Goal: Information Seeking & Learning: Compare options

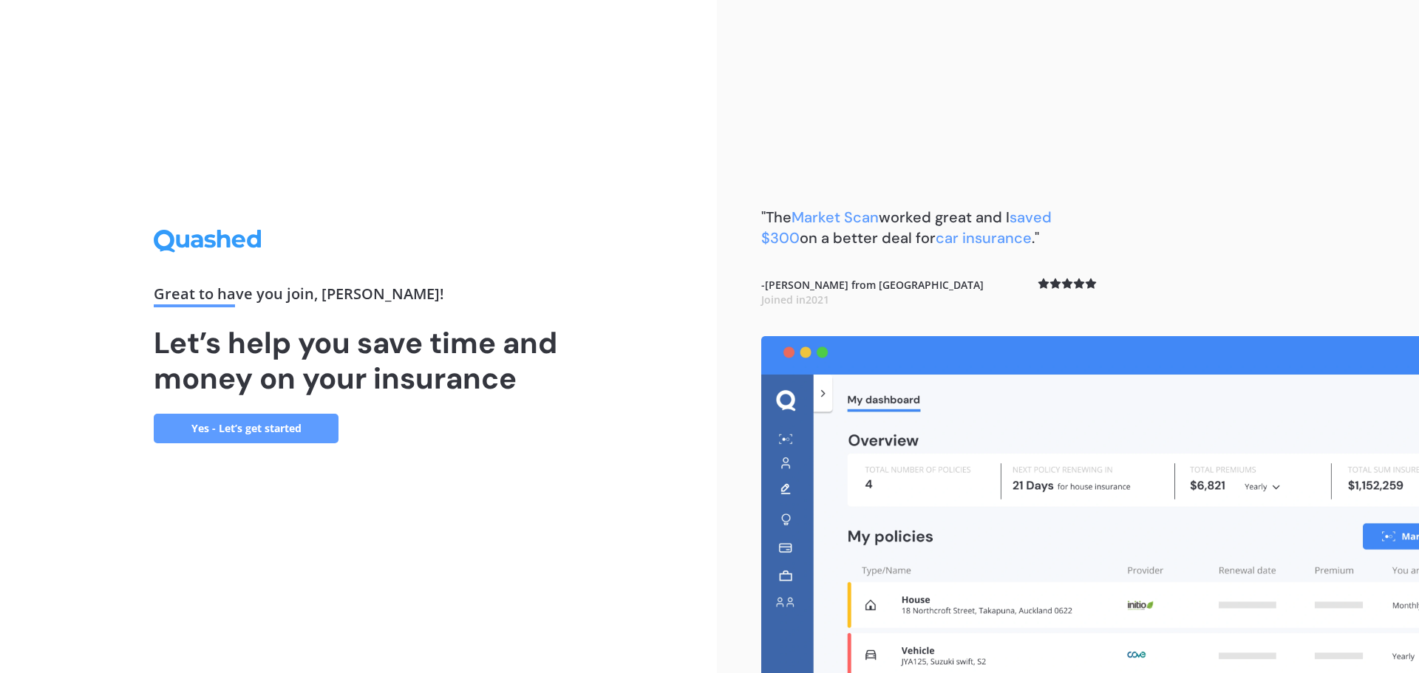
click at [241, 427] on link "Yes - Let’s get started" at bounding box center [246, 429] width 185 height 30
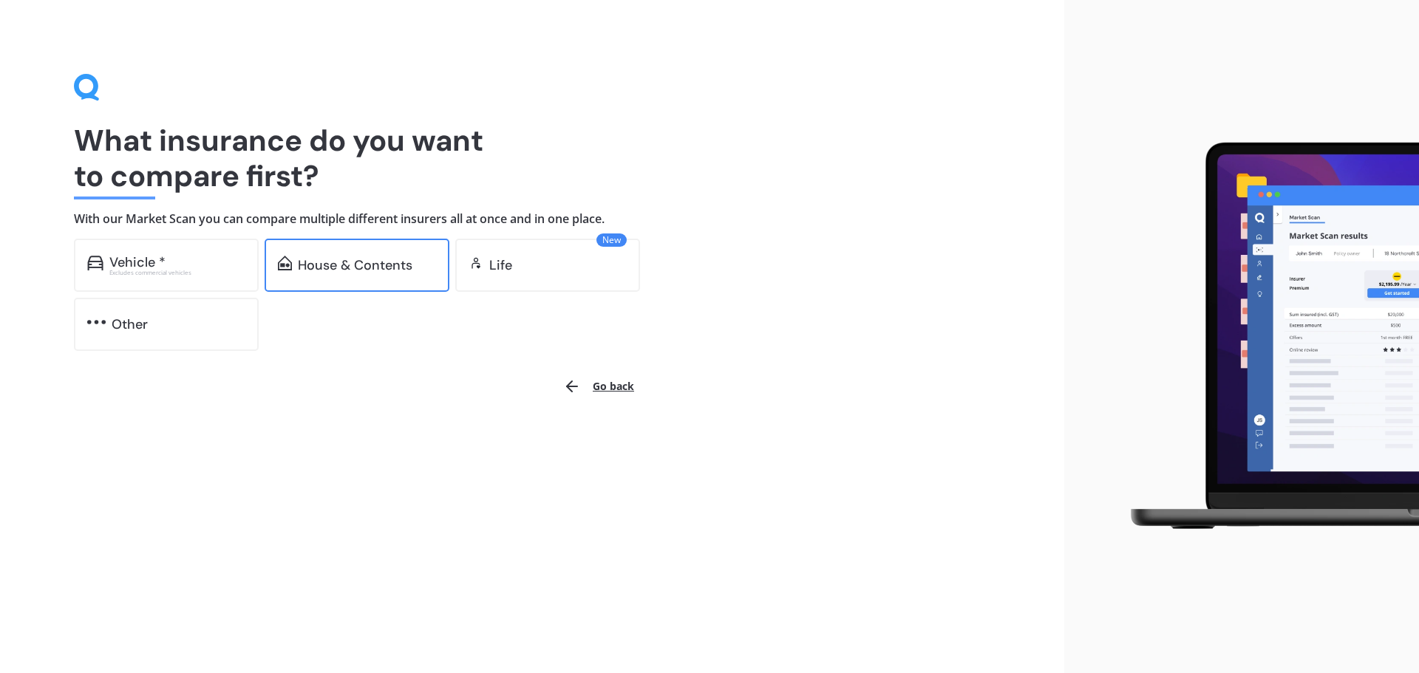
click at [392, 263] on div "House & Contents" at bounding box center [355, 265] width 115 height 15
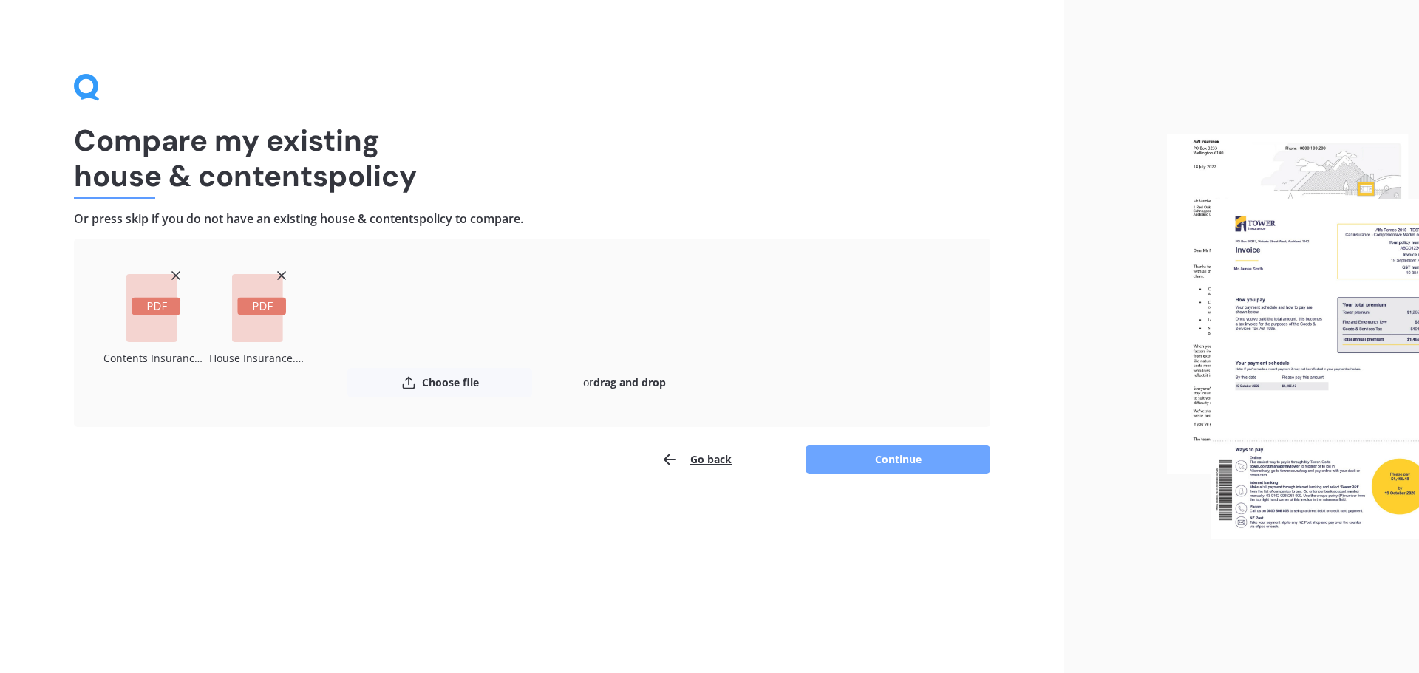
click at [890, 453] on button "Continue" at bounding box center [897, 460] width 185 height 28
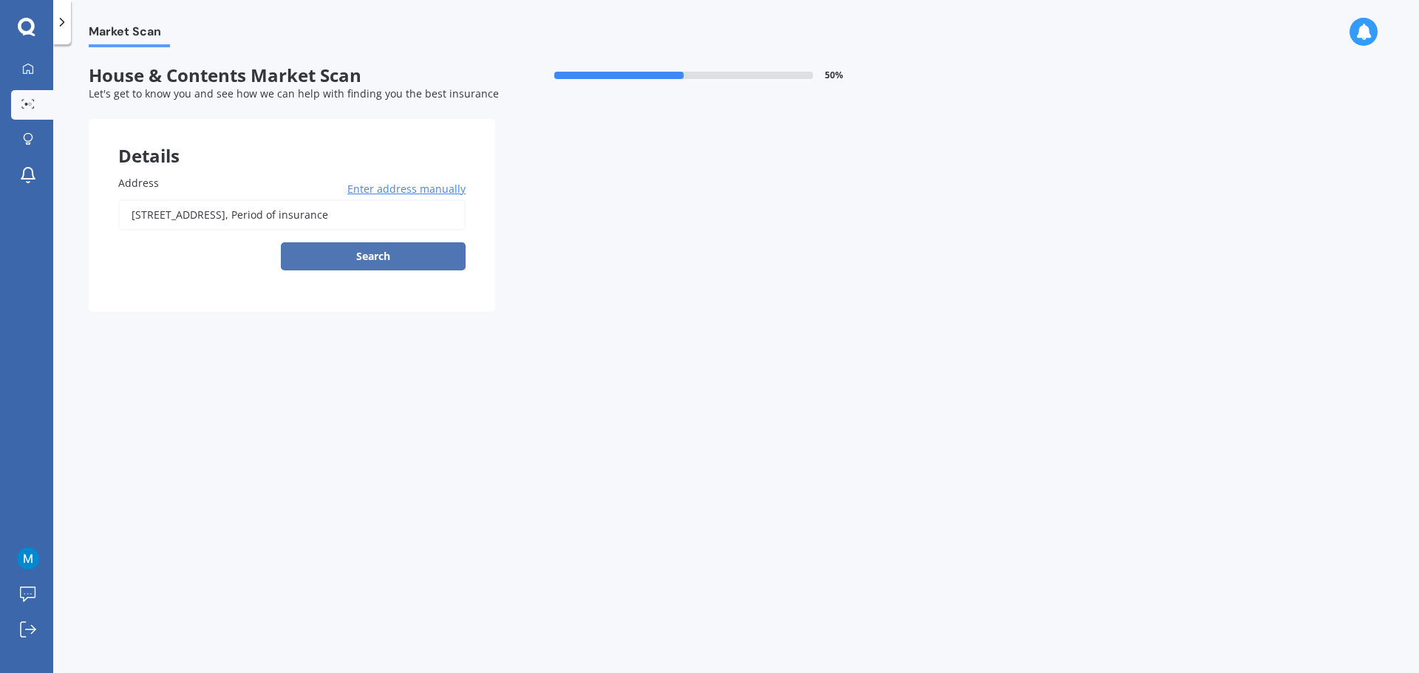
click at [376, 261] on button "Search" at bounding box center [373, 256] width 185 height 28
type input "[STREET_ADDRESS]"
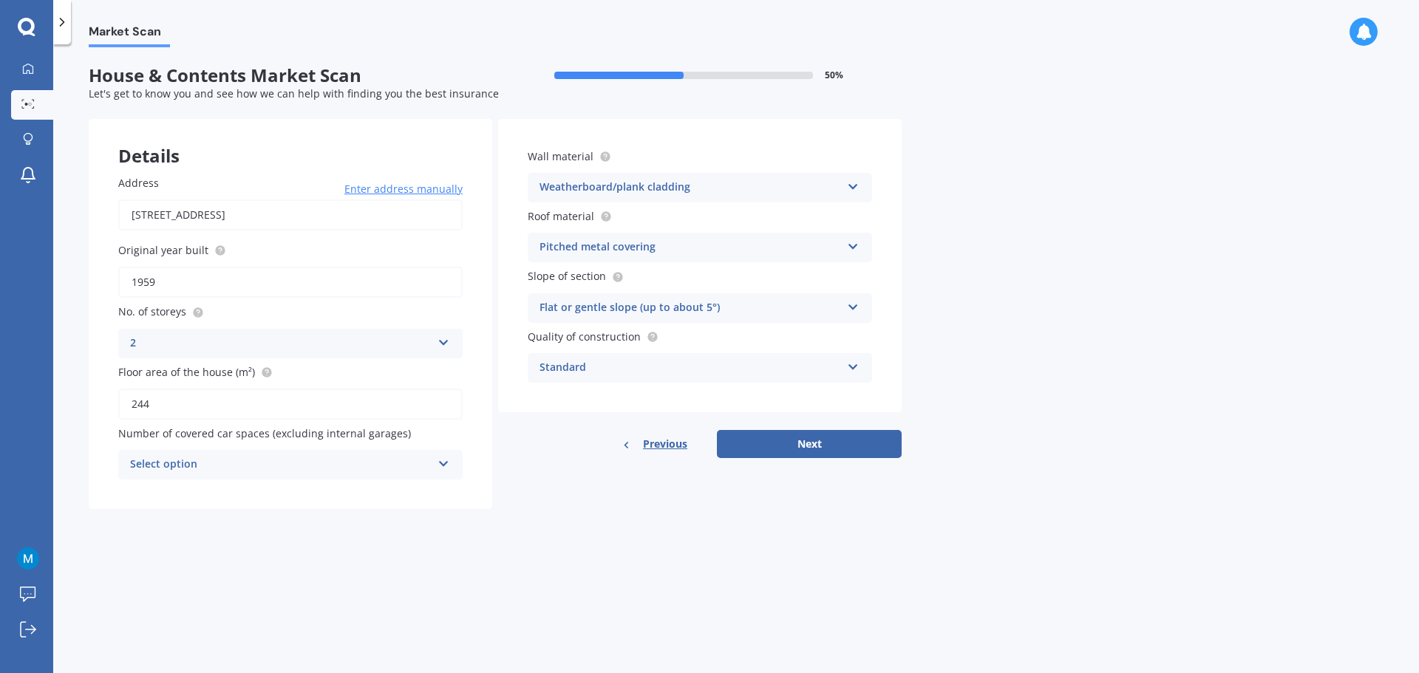
click at [436, 466] on div "Select option 0 1 2 3 4 5+" at bounding box center [290, 465] width 344 height 30
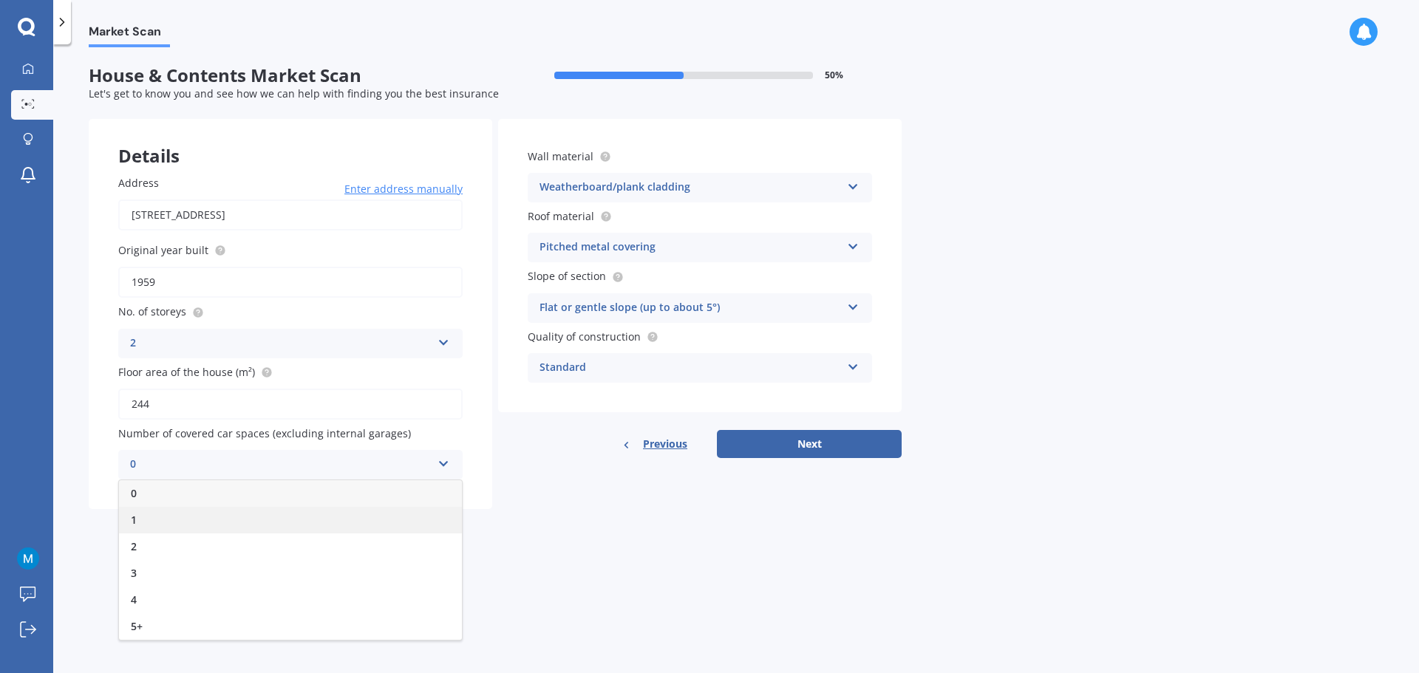
click at [423, 513] on div "1" at bounding box center [290, 520] width 343 height 27
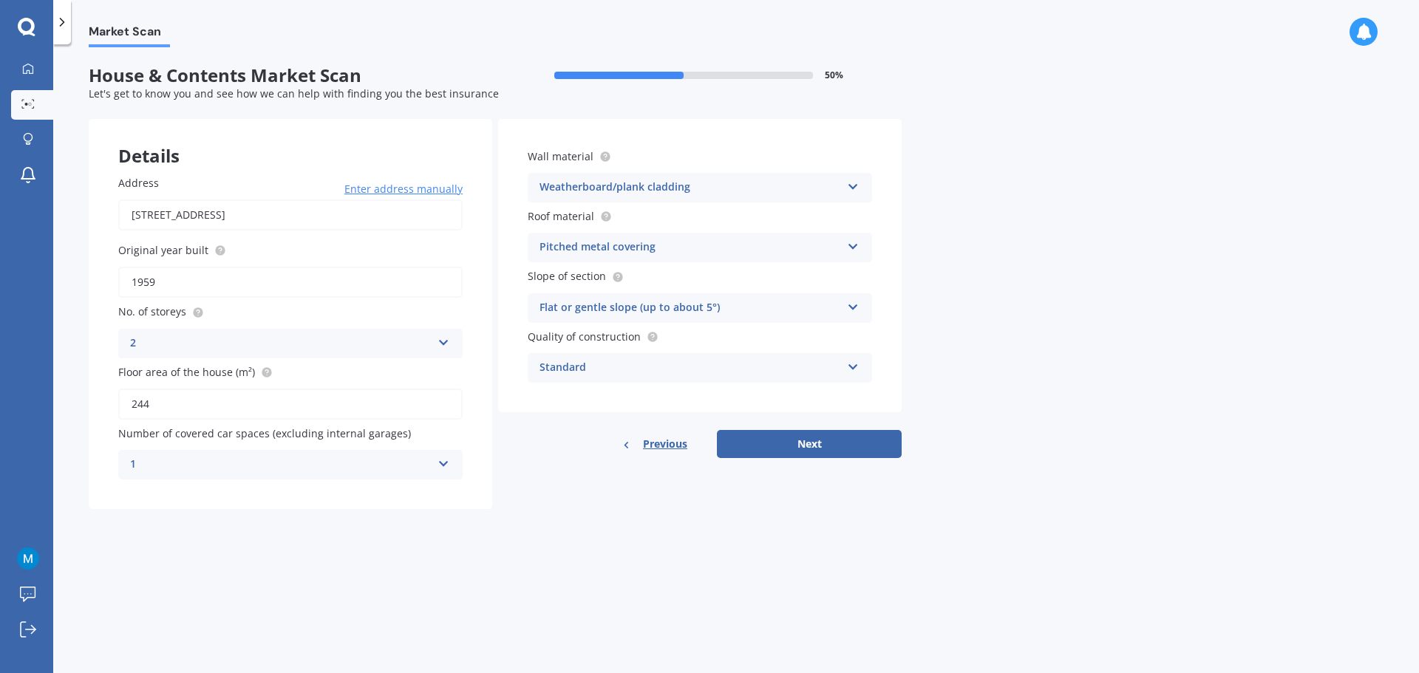
click at [850, 310] on icon at bounding box center [853, 304] width 13 height 10
click at [848, 365] on icon at bounding box center [853, 364] width 13 height 10
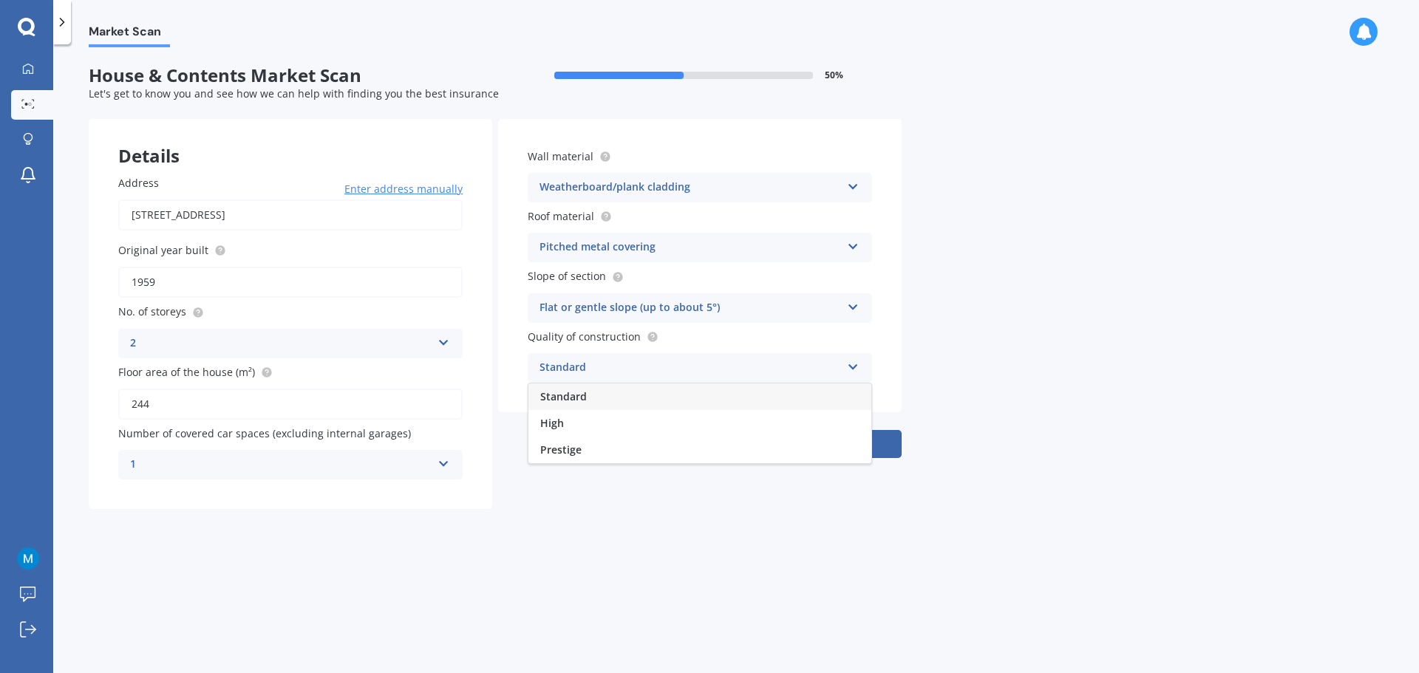
click at [848, 365] on icon at bounding box center [853, 364] width 13 height 10
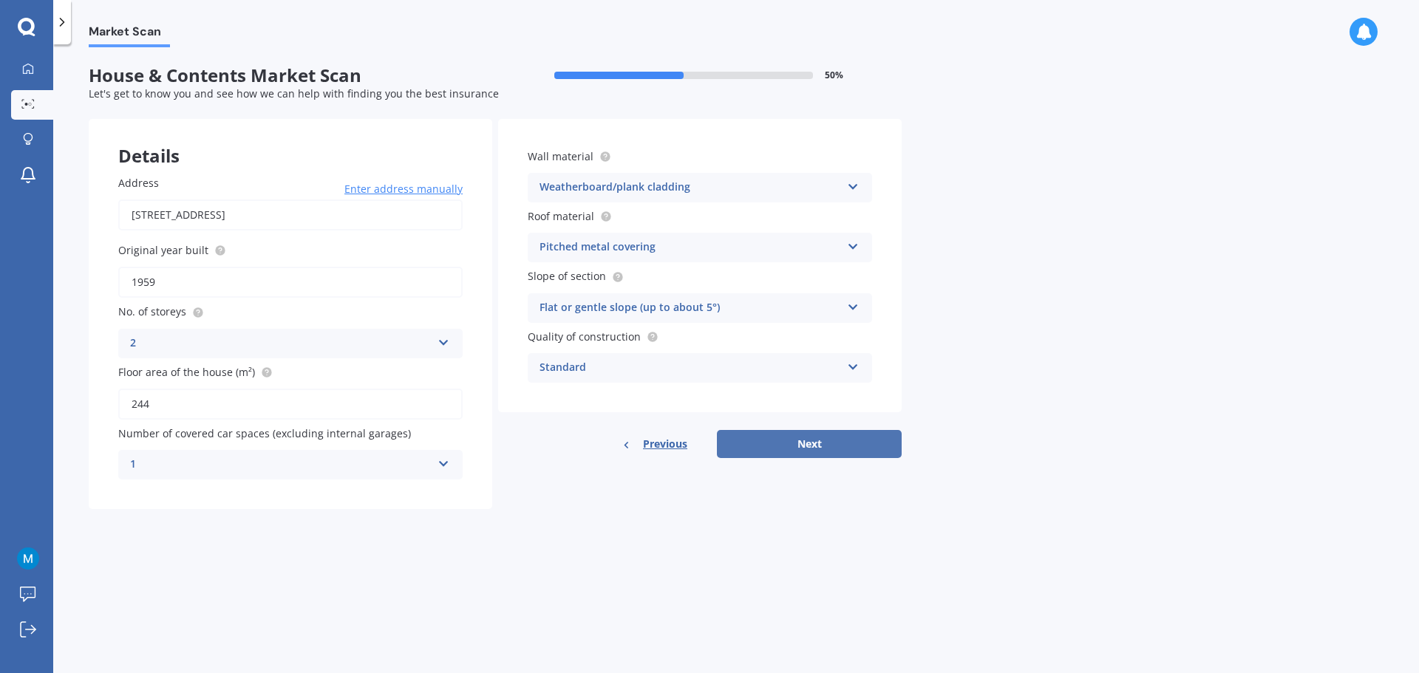
click at [809, 446] on button "Next" at bounding box center [809, 444] width 185 height 28
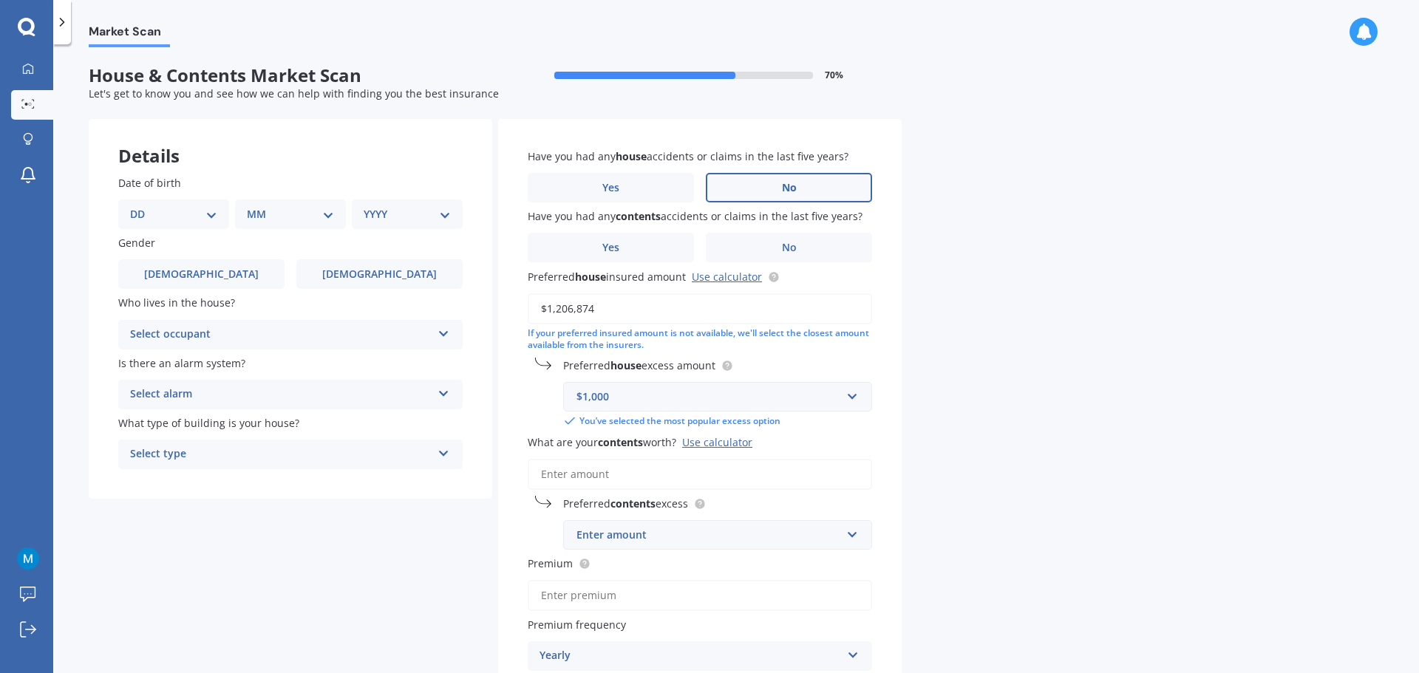
click at [822, 190] on label "No" at bounding box center [789, 188] width 166 height 30
click at [0, 0] on input "No" at bounding box center [0, 0] width 0 height 0
click at [817, 243] on label "No" at bounding box center [789, 248] width 166 height 30
click at [0, 0] on input "No" at bounding box center [0, 0] width 0 height 0
click at [206, 211] on select "DD 01 02 03 04 05 06 07 08 09 10 11 12 13 14 15 16 17 18 19 20 21 22 23 24 25 2…" at bounding box center [173, 214] width 87 height 16
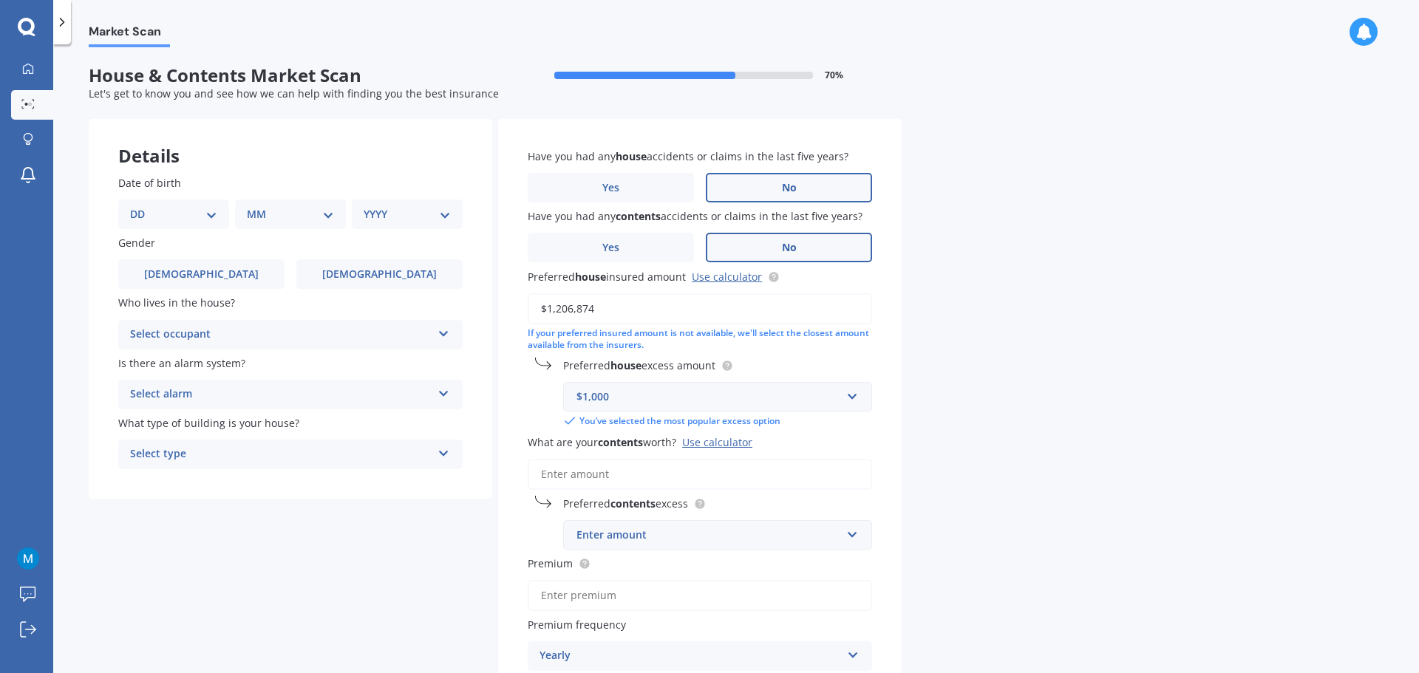
select select "02"
click at [142, 206] on select "DD 01 02 03 04 05 06 07 08 09 10 11 12 13 14 15 16 17 18 19 20 21 22 23 24 25 2…" at bounding box center [173, 214] width 87 height 16
click at [304, 205] on div "MM 01 02 03 04 05 06 07 08 09 10 11 12" at bounding box center [293, 215] width 105 height 30
click at [305, 212] on select "MM 01 02 03 04 05 06 07 08 09 10 11 12" at bounding box center [293, 214] width 81 height 16
select select "10"
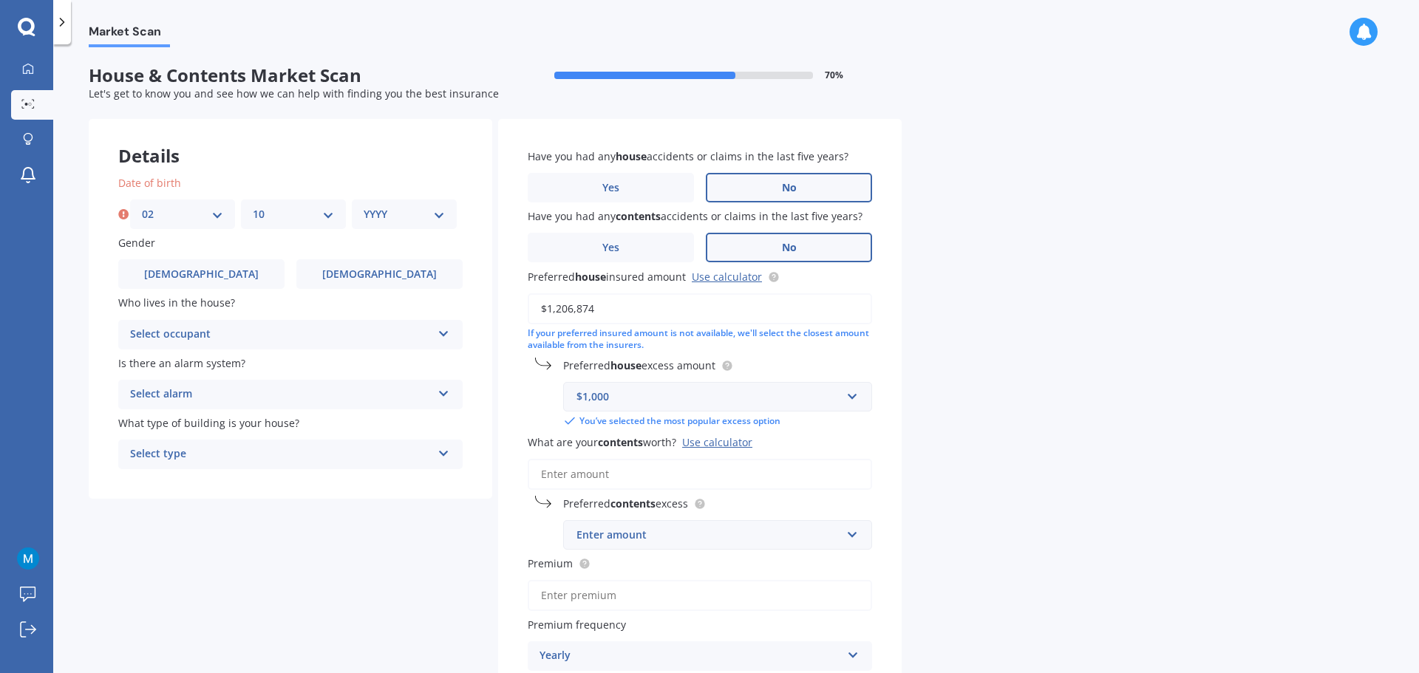
click at [253, 206] on select "MM 01 02 03 04 05 06 07 08 09 10 11 12" at bounding box center [293, 214] width 81 height 16
click at [419, 205] on div "YYYY 2009 2008 2007 2006 2005 2004 2003 2002 2001 2000 1999 1998 1997 1996 1995…" at bounding box center [404, 215] width 105 height 30
click at [419, 217] on select "YYYY 2009 2008 2007 2006 2005 2004 2003 2002 2001 2000 1999 1998 1997 1996 1995…" at bounding box center [404, 214] width 81 height 16
click at [364, 206] on select "YYYY 2009 2008 2007 2006 2005 2004 2003 2002 2001 2000 1999 1998 1997 1996 1995…" at bounding box center [404, 214] width 81 height 16
click at [440, 218] on select "YYYY 2009 2008 2007 2006 2005 2004 2003 2002 2001 2000 1999 1998 1997 1996 1995…" at bounding box center [407, 214] width 87 height 16
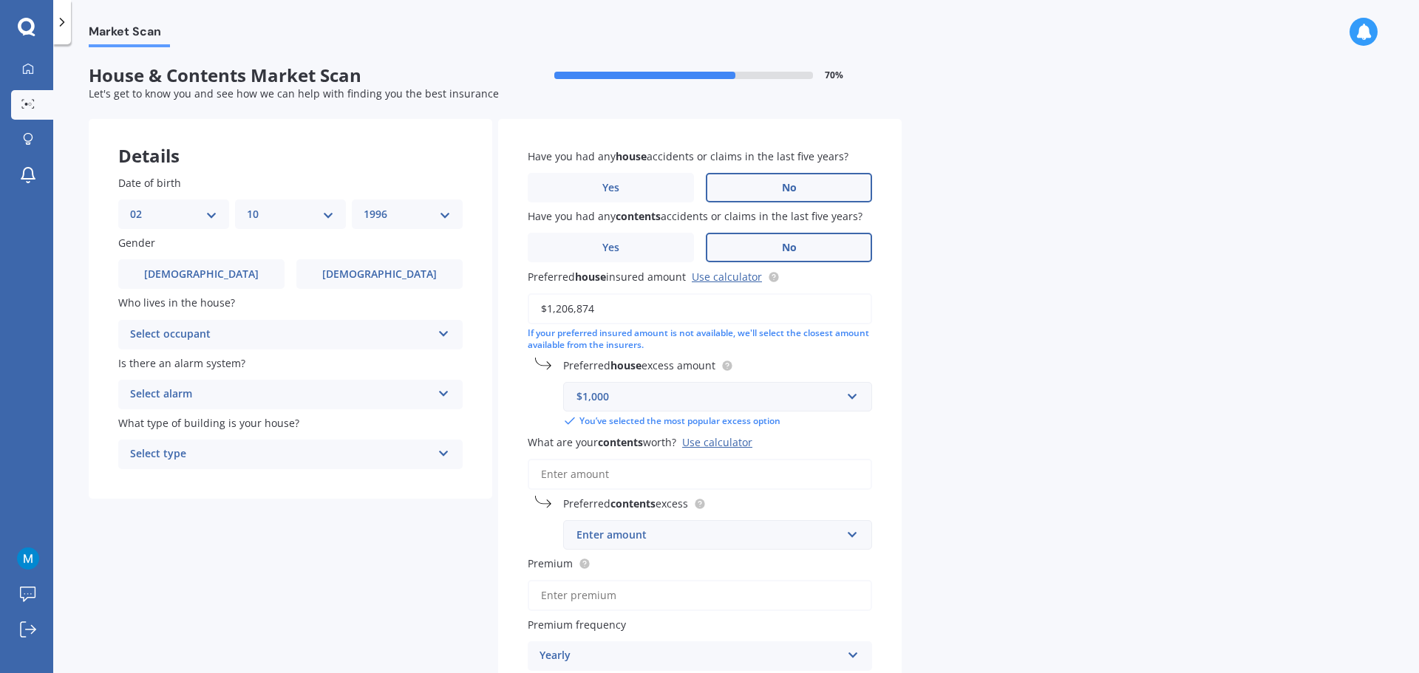
select select "1976"
click at [364, 206] on select "YYYY 2009 2008 2007 2006 2005 2004 2003 2002 2001 2000 1999 1998 1997 1996 1995…" at bounding box center [407, 214] width 87 height 16
click at [358, 268] on label "Female" at bounding box center [379, 274] width 166 height 30
click at [0, 0] on input "Female" at bounding box center [0, 0] width 0 height 0
click at [440, 333] on icon at bounding box center [443, 331] width 13 height 10
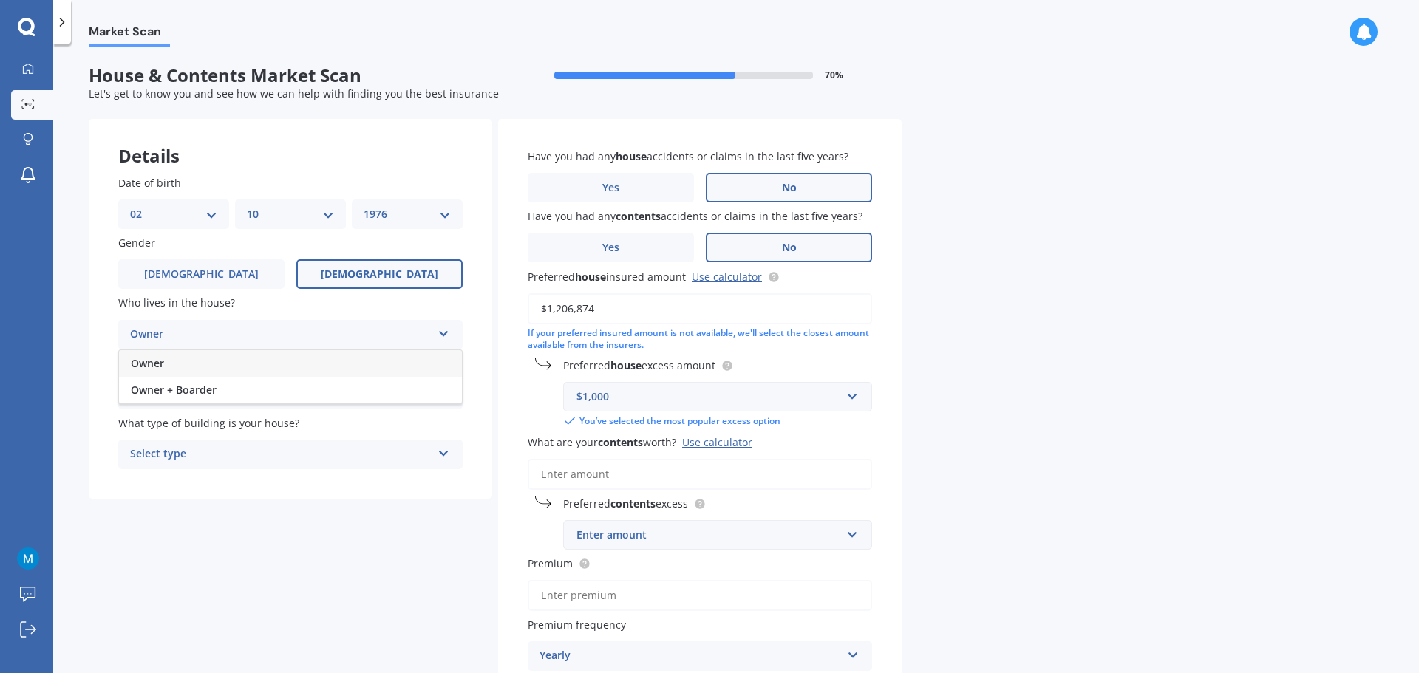
click at [379, 361] on div "Owner" at bounding box center [290, 363] width 343 height 27
click at [437, 391] on icon at bounding box center [443, 391] width 13 height 10
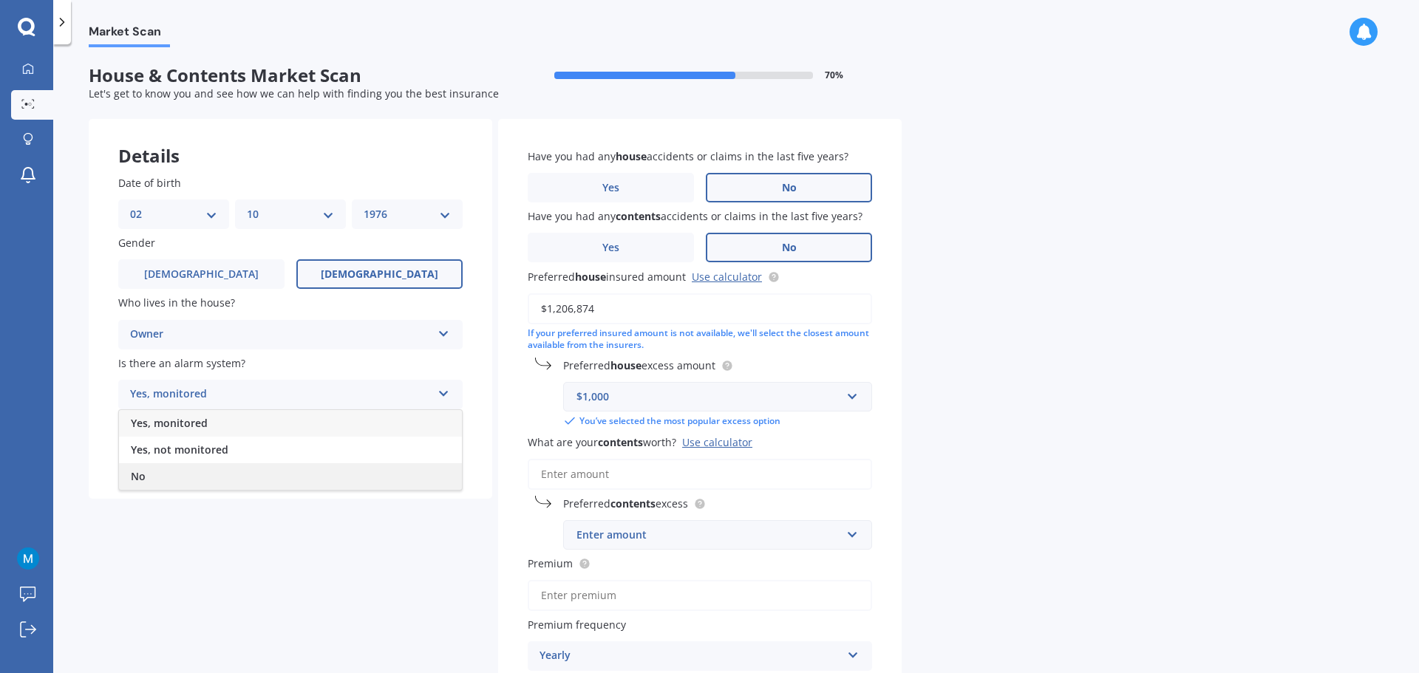
click at [409, 474] on div "No" at bounding box center [290, 476] width 343 height 27
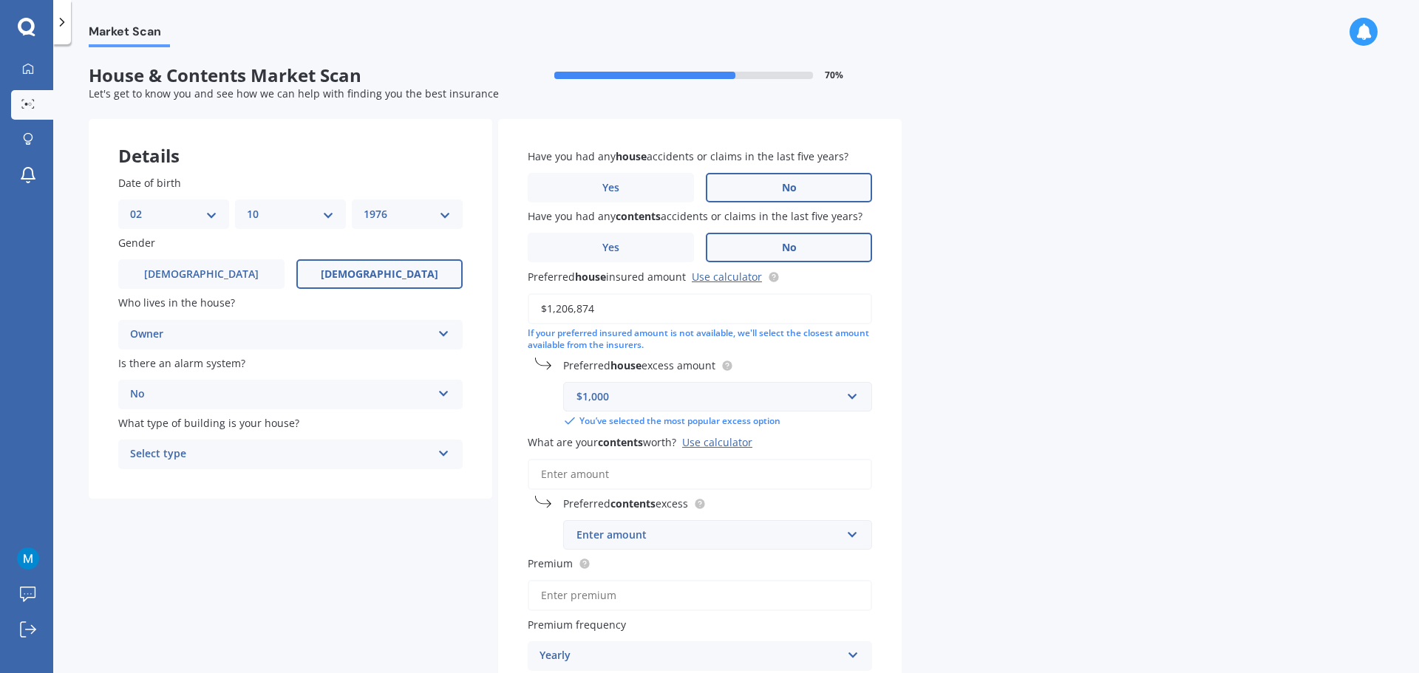
click at [451, 456] on div "Select type Freestanding Multi-unit (in a block of 6 or less) Multi-unit (in a …" at bounding box center [290, 455] width 344 height 30
click at [406, 484] on div "Freestanding" at bounding box center [290, 483] width 343 height 27
click at [722, 481] on input "What are your contents worth? Use calculator" at bounding box center [700, 474] width 344 height 31
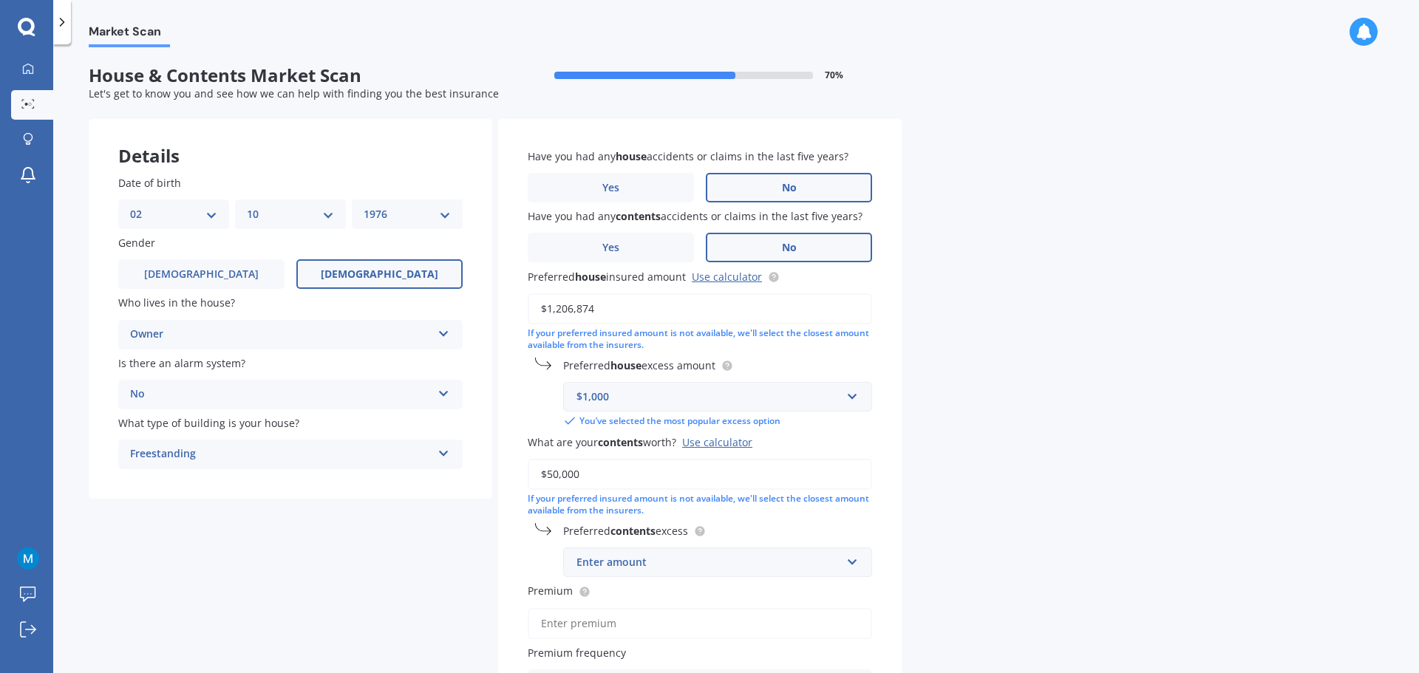
type input "$50,000"
click at [804, 563] on div "Enter amount" at bounding box center [708, 562] width 265 height 16
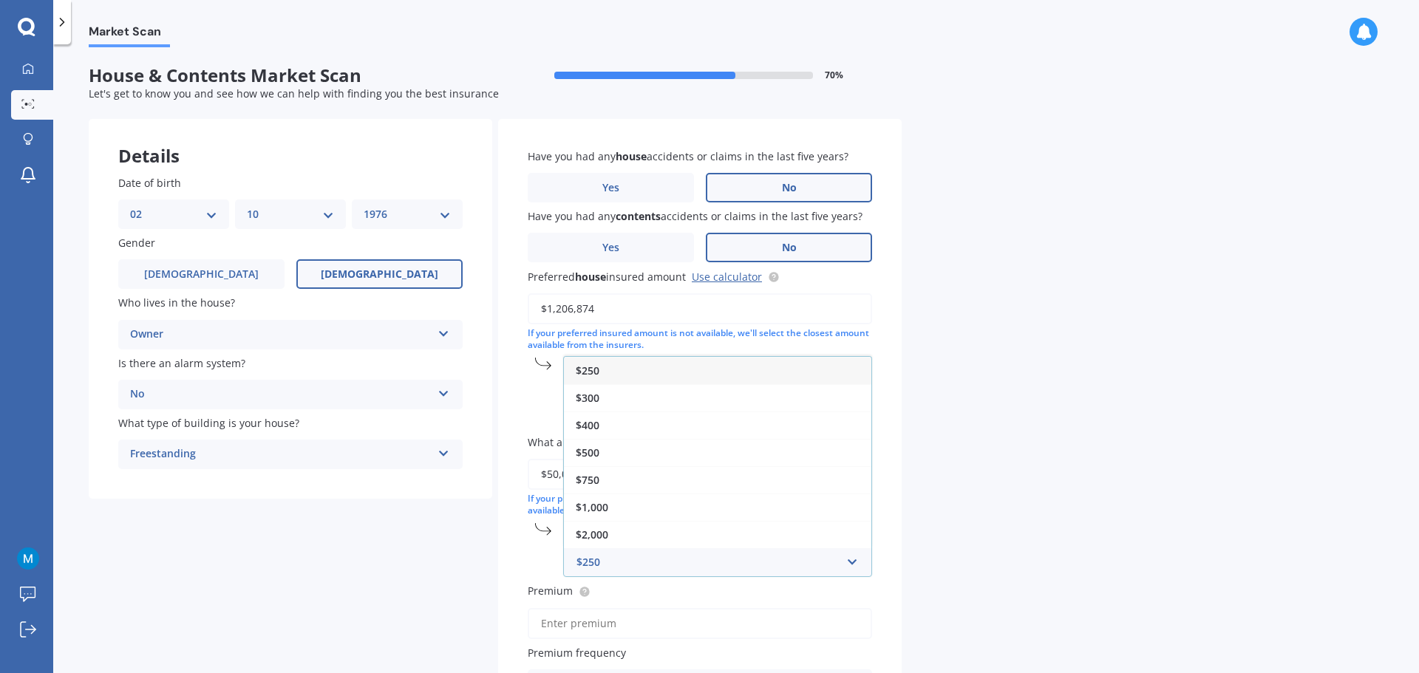
click at [695, 370] on div "$250" at bounding box center [717, 370] width 307 height 27
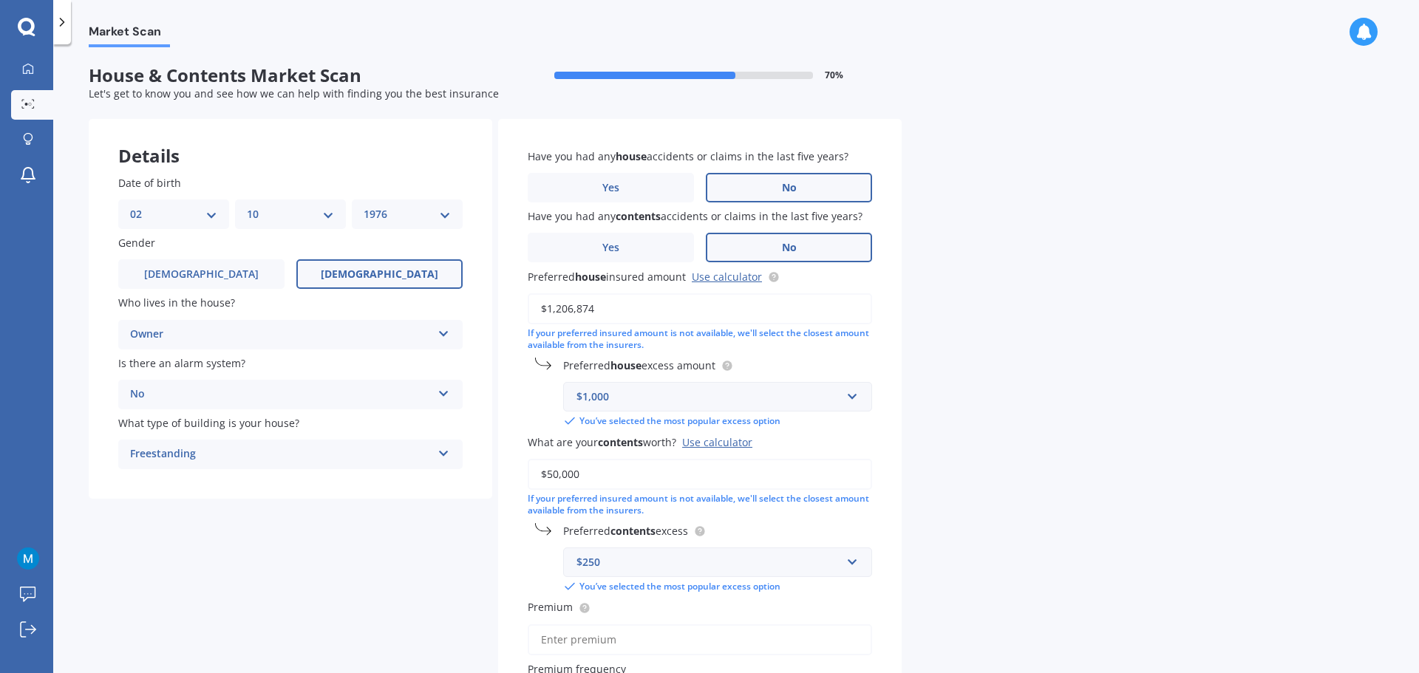
click at [961, 543] on div "Market Scan House & Contents Market Scan 70 % Let's get to know you and see how…" at bounding box center [736, 361] width 1366 height 629
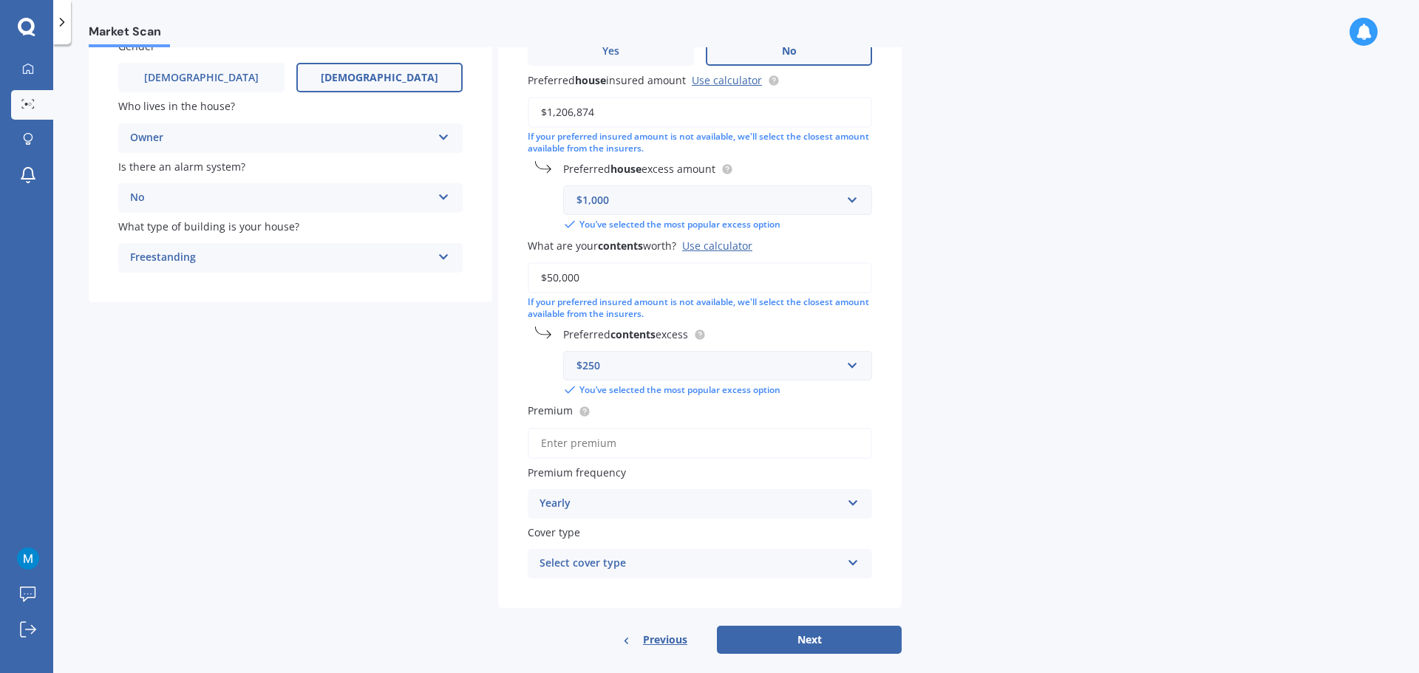
scroll to position [216, 0]
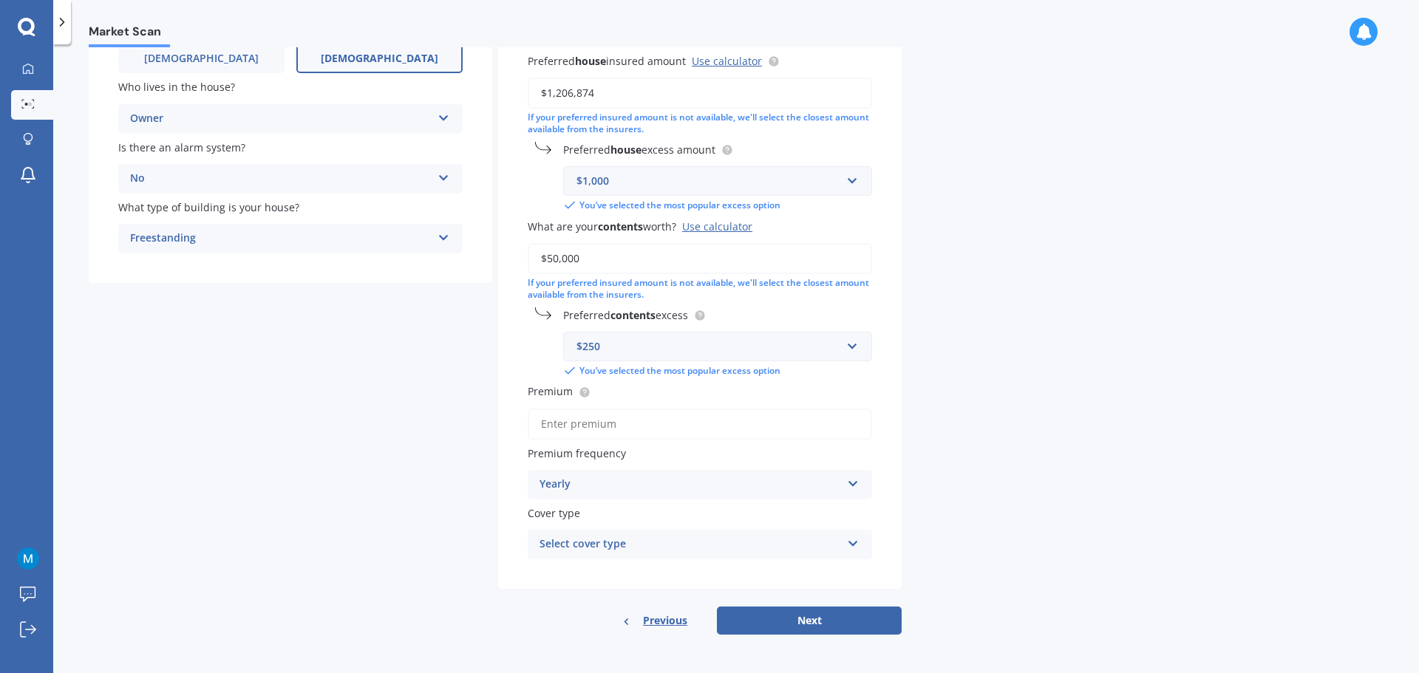
click at [641, 426] on input "Premium" at bounding box center [700, 424] width 344 height 31
click at [600, 419] on input "Premium" at bounding box center [700, 424] width 344 height 31
type input "$240.00"
click at [748, 479] on div "Yearly" at bounding box center [689, 485] width 301 height 18
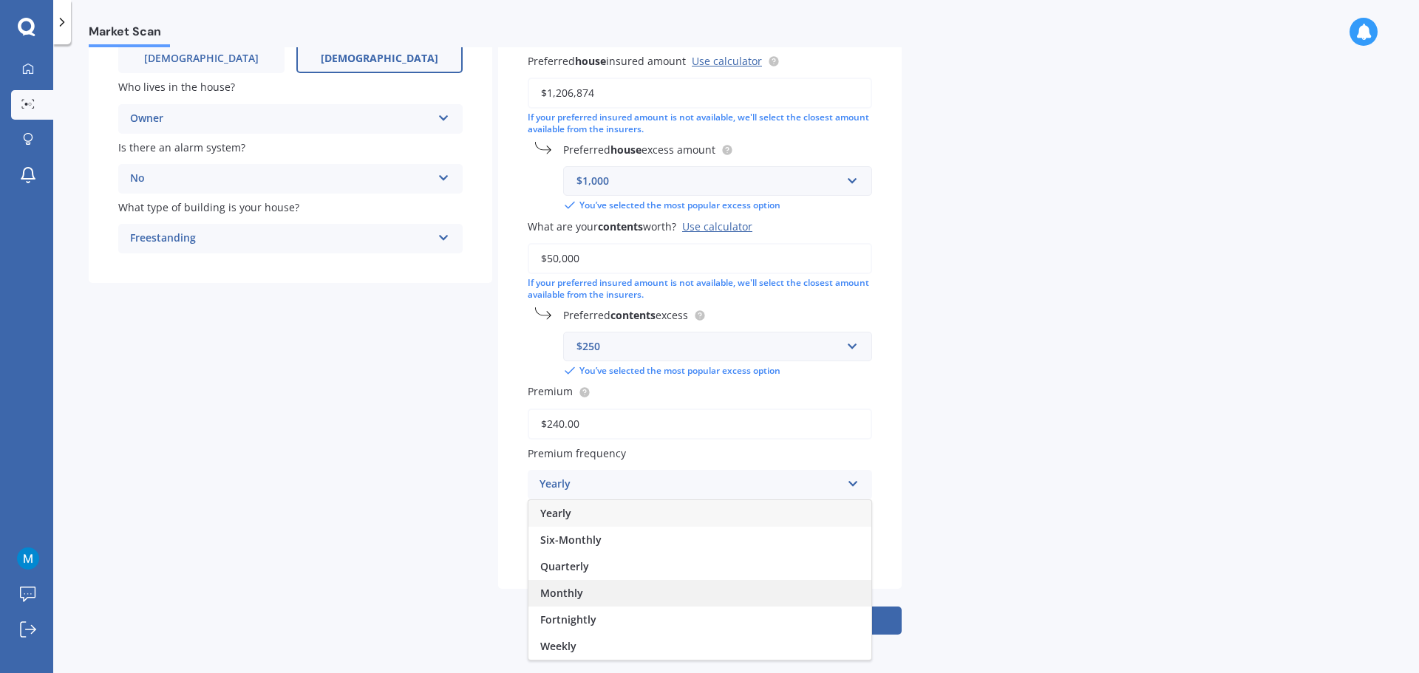
click at [681, 590] on div "Monthly" at bounding box center [699, 593] width 343 height 27
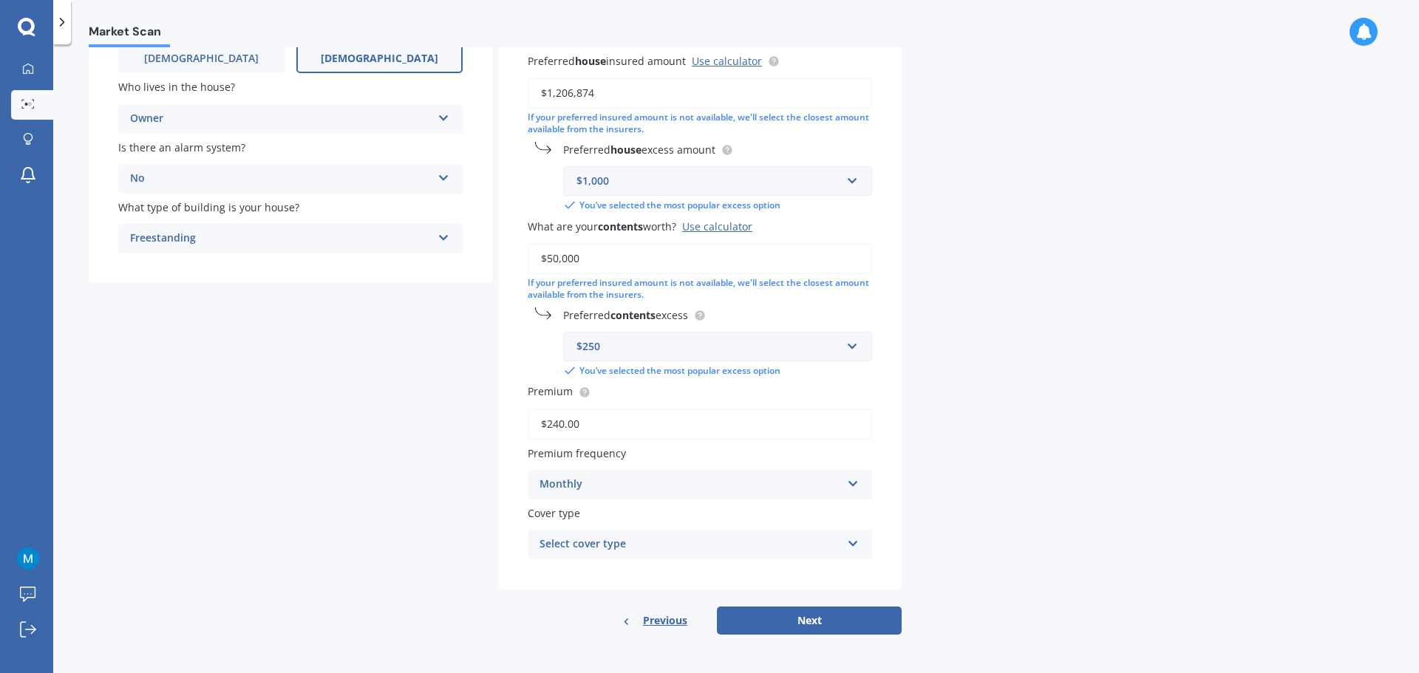
click at [839, 535] on div "Select cover type Home and Contents" at bounding box center [700, 545] width 344 height 30
click at [787, 575] on div "Home and Contents" at bounding box center [699, 573] width 343 height 27
click at [821, 618] on button "Next" at bounding box center [809, 621] width 185 height 28
select select "02"
select select "10"
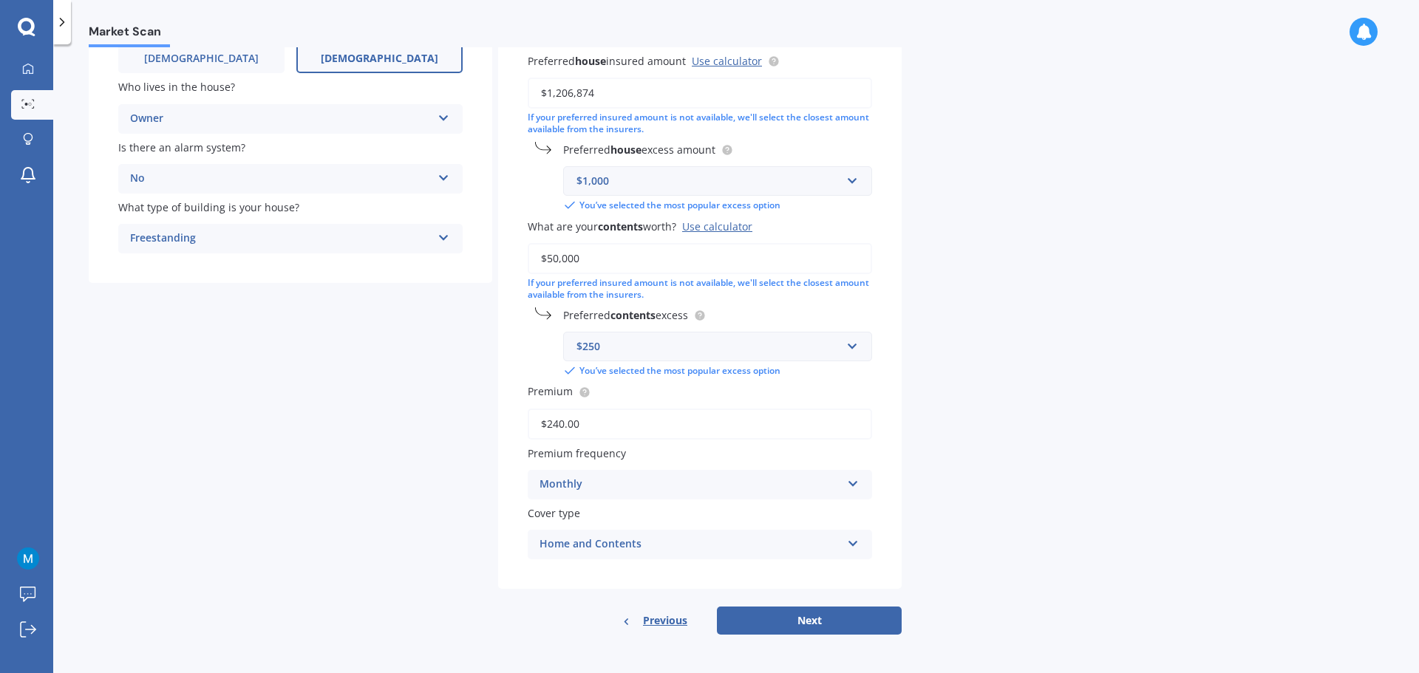
select select "1976"
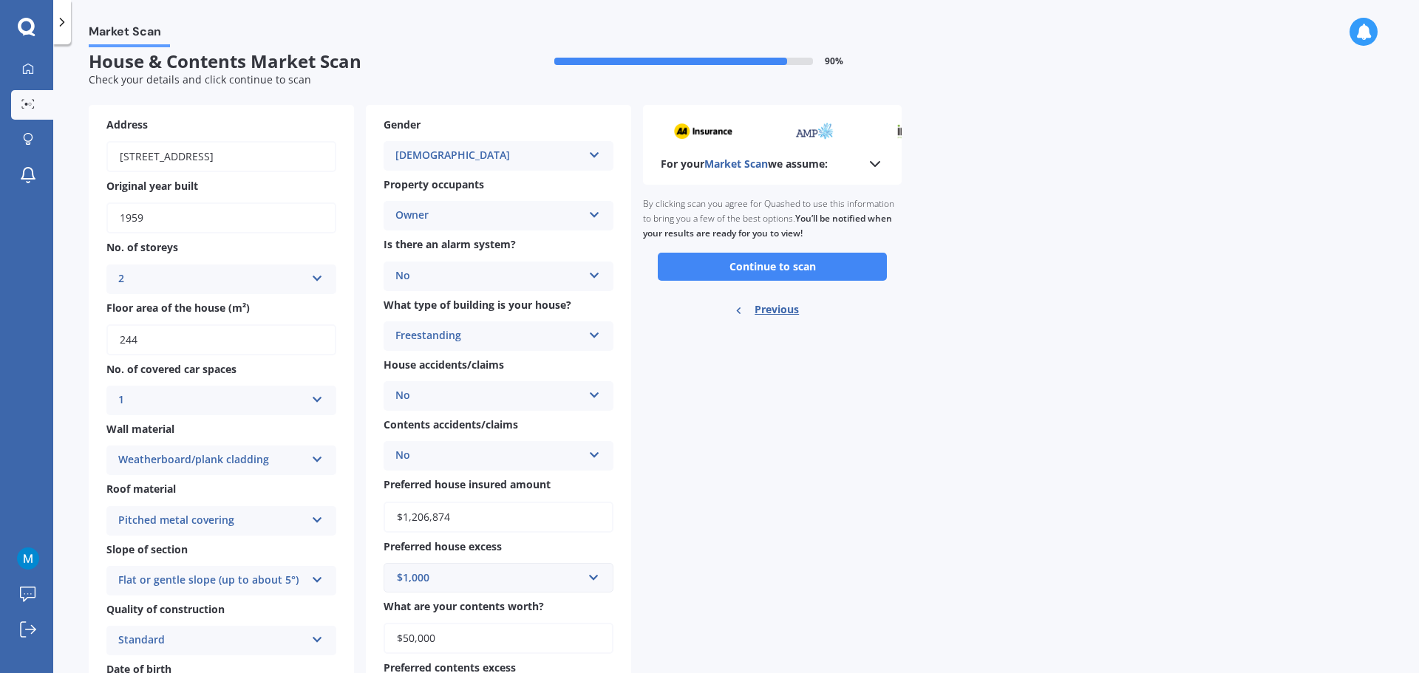
scroll to position [0, 0]
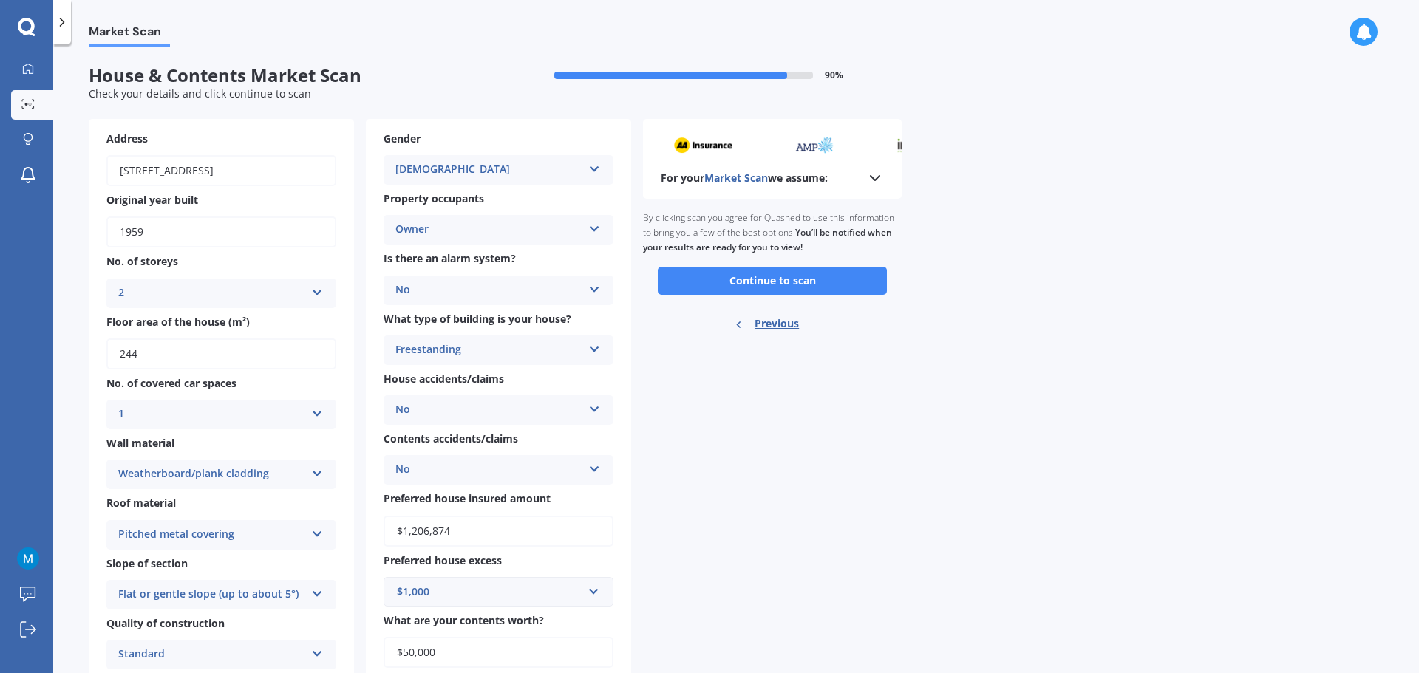
click at [765, 322] on span "Previous" at bounding box center [776, 324] width 44 height 22
select select "02"
select select "10"
select select "1976"
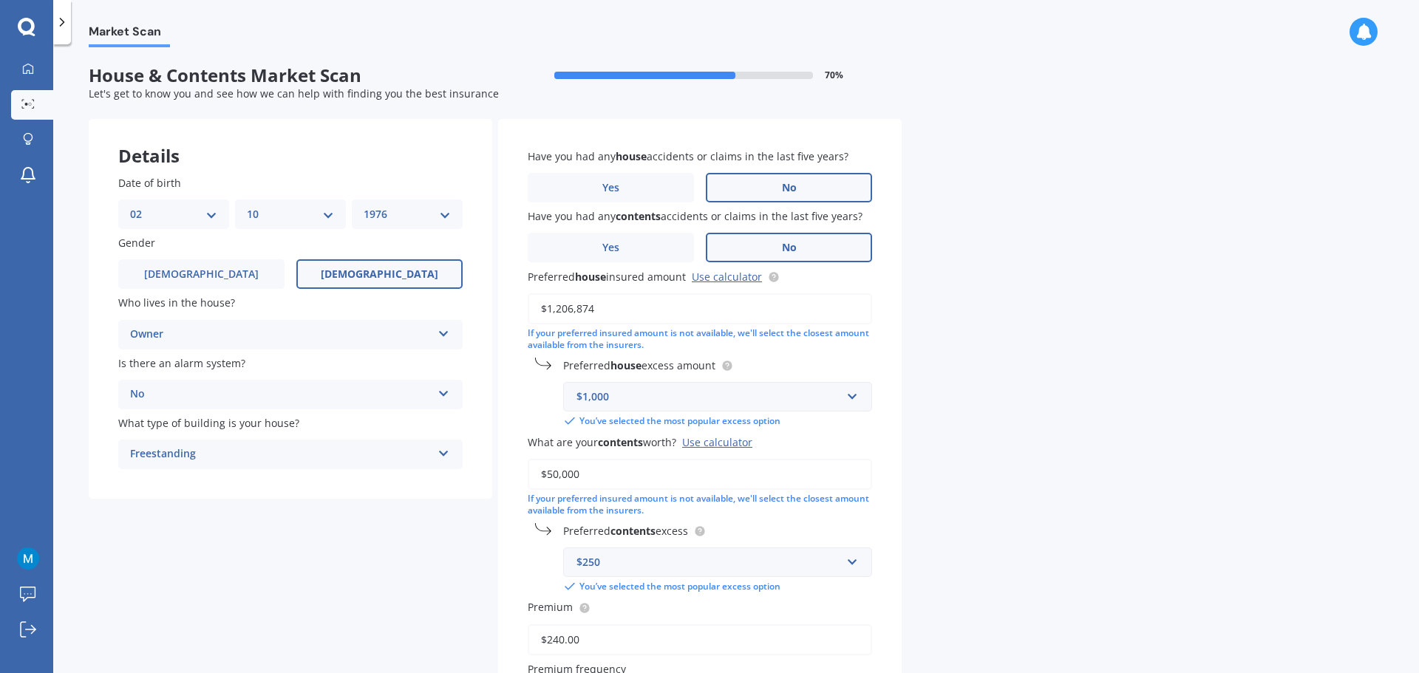
click at [550, 466] on input "$50,000" at bounding box center [700, 474] width 344 height 31
type input "$100,000"
click at [1026, 540] on div "Market Scan House & Contents Market Scan 70 % Let's get to know you and see how…" at bounding box center [736, 361] width 1366 height 629
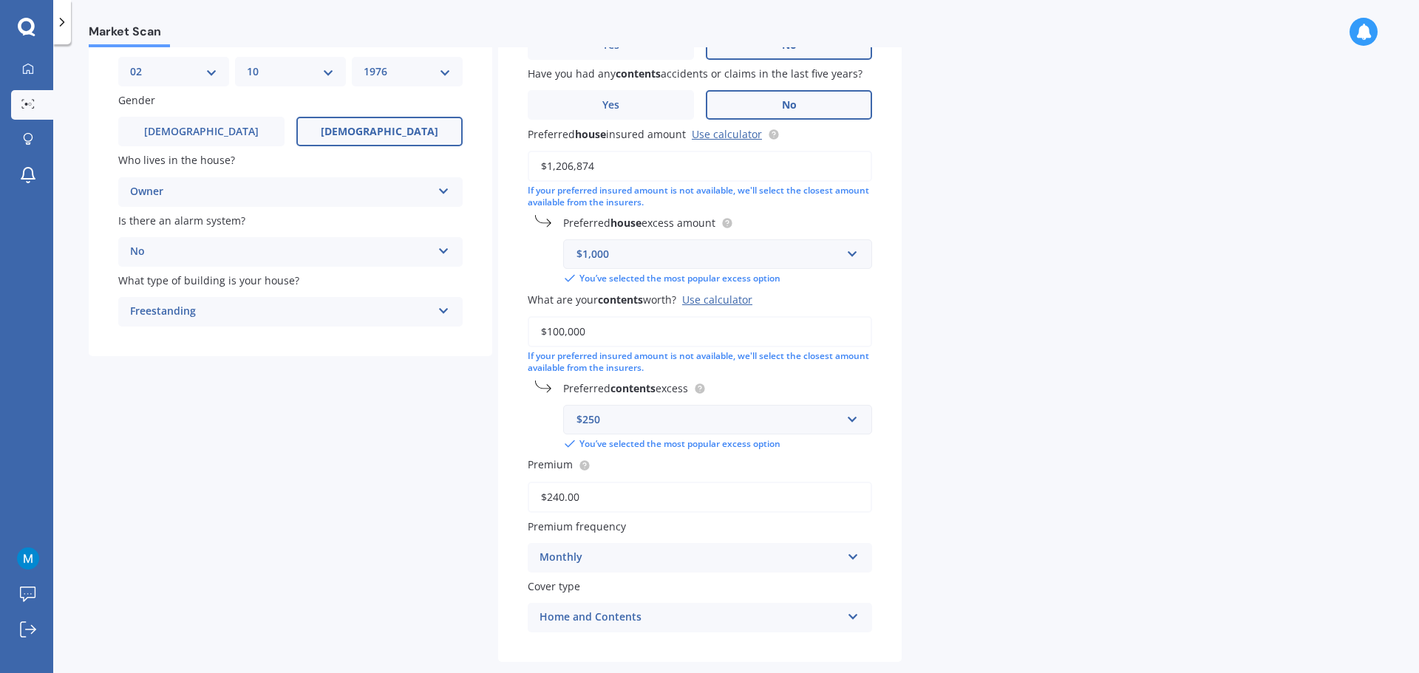
scroll to position [216, 0]
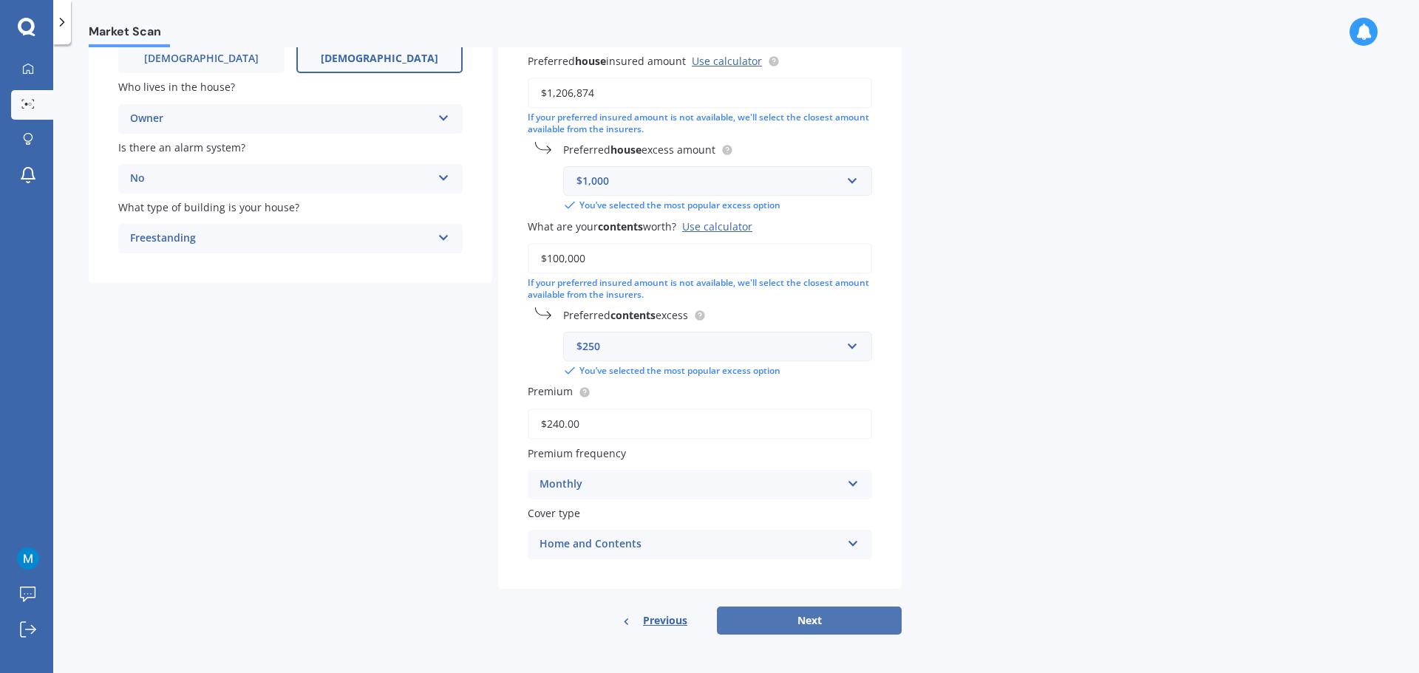
click at [806, 622] on button "Next" at bounding box center [809, 621] width 185 height 28
select select "02"
select select "10"
select select "1976"
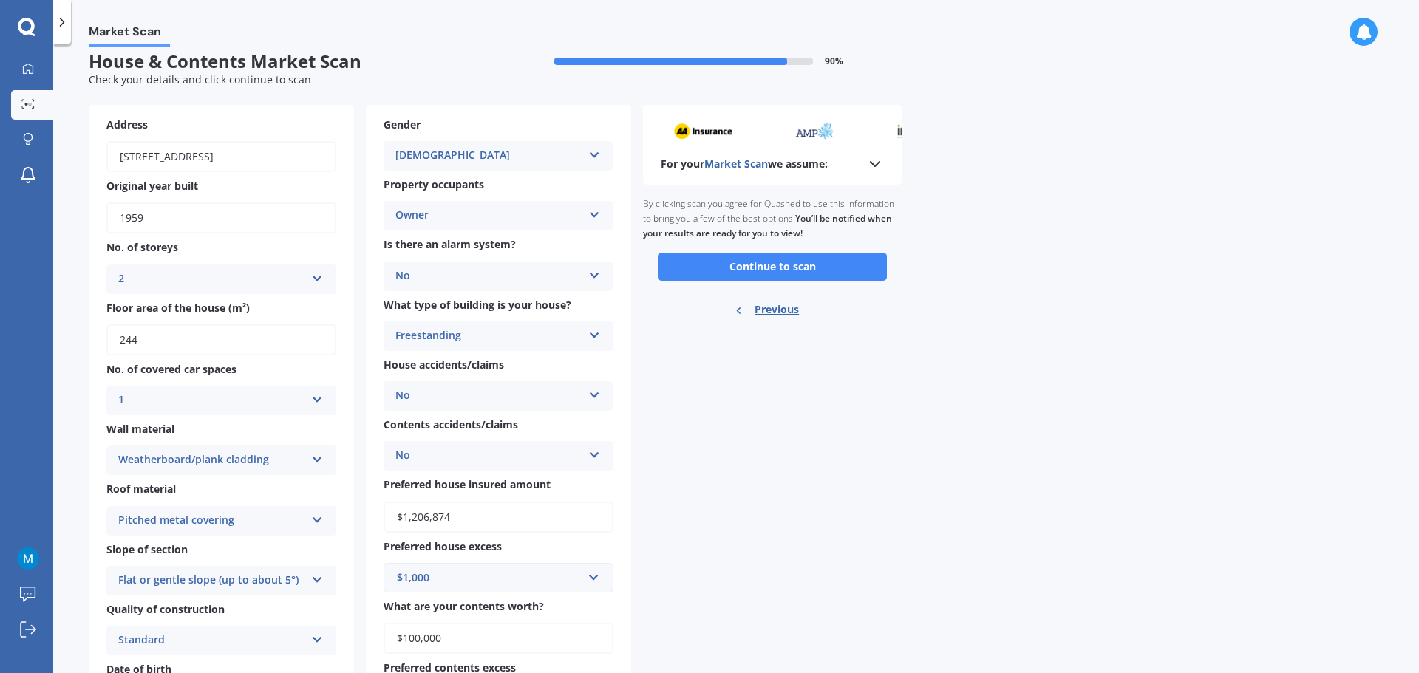
scroll to position [0, 0]
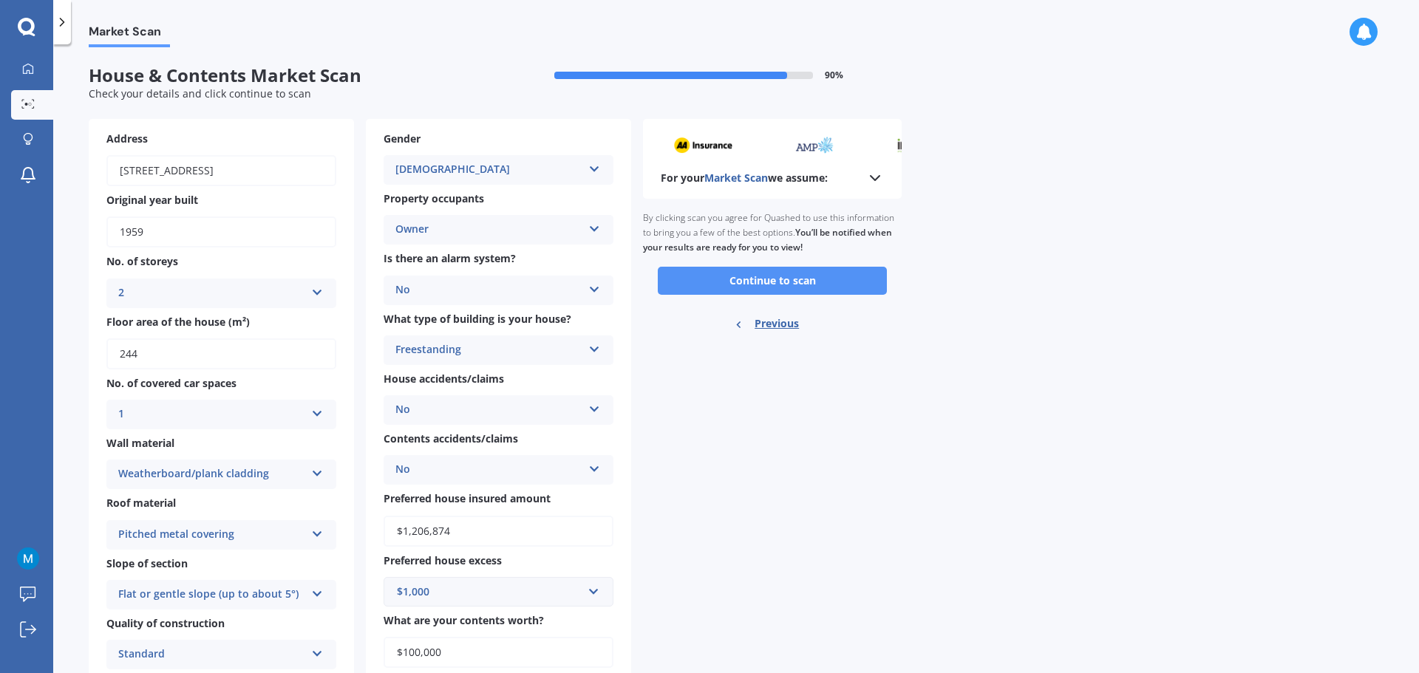
click at [786, 282] on button "Continue to scan" at bounding box center [772, 281] width 229 height 28
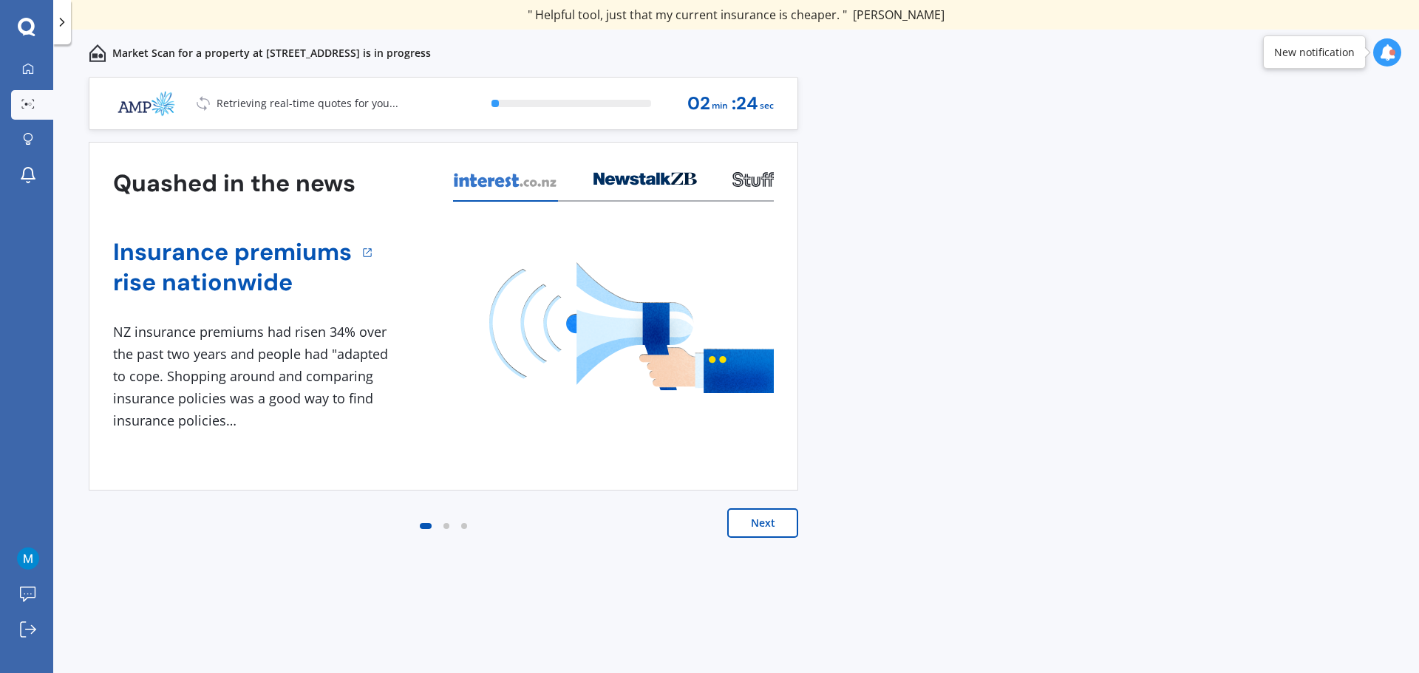
click at [766, 522] on button "Next" at bounding box center [762, 523] width 71 height 30
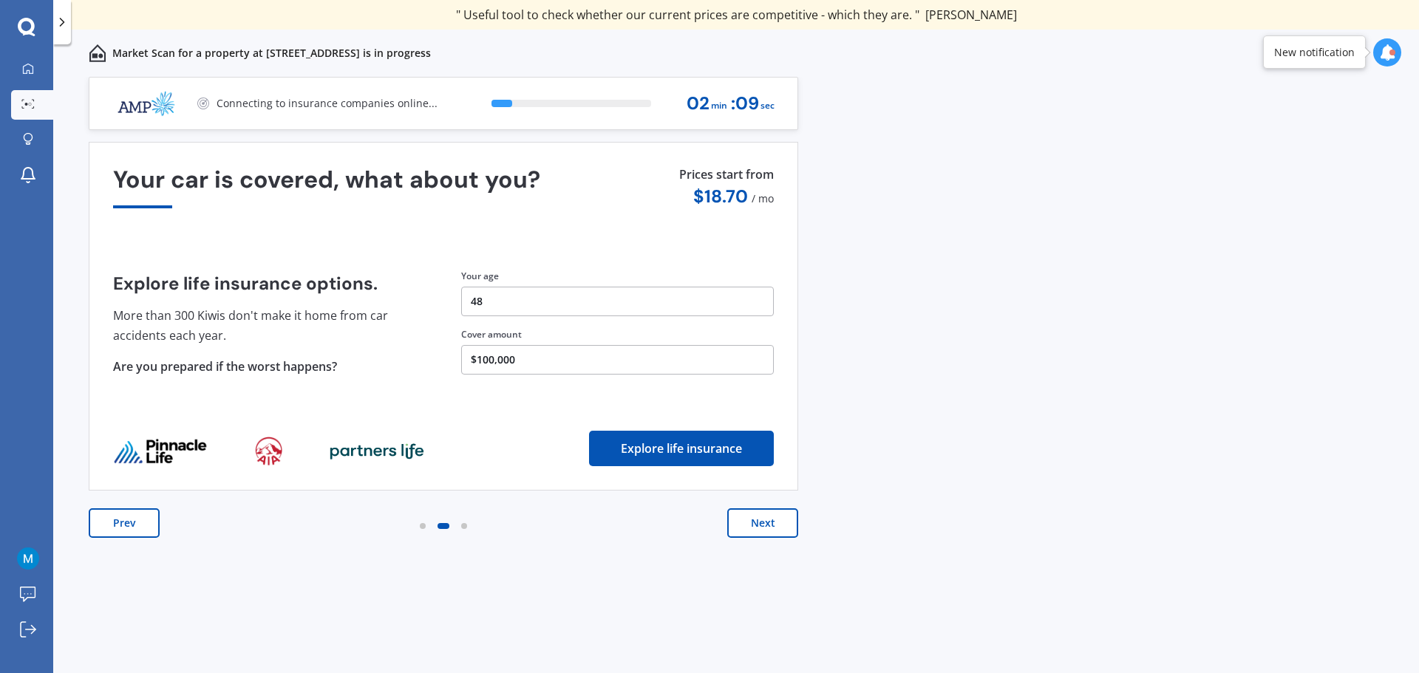
click at [488, 360] on button "$100,000" at bounding box center [617, 360] width 313 height 30
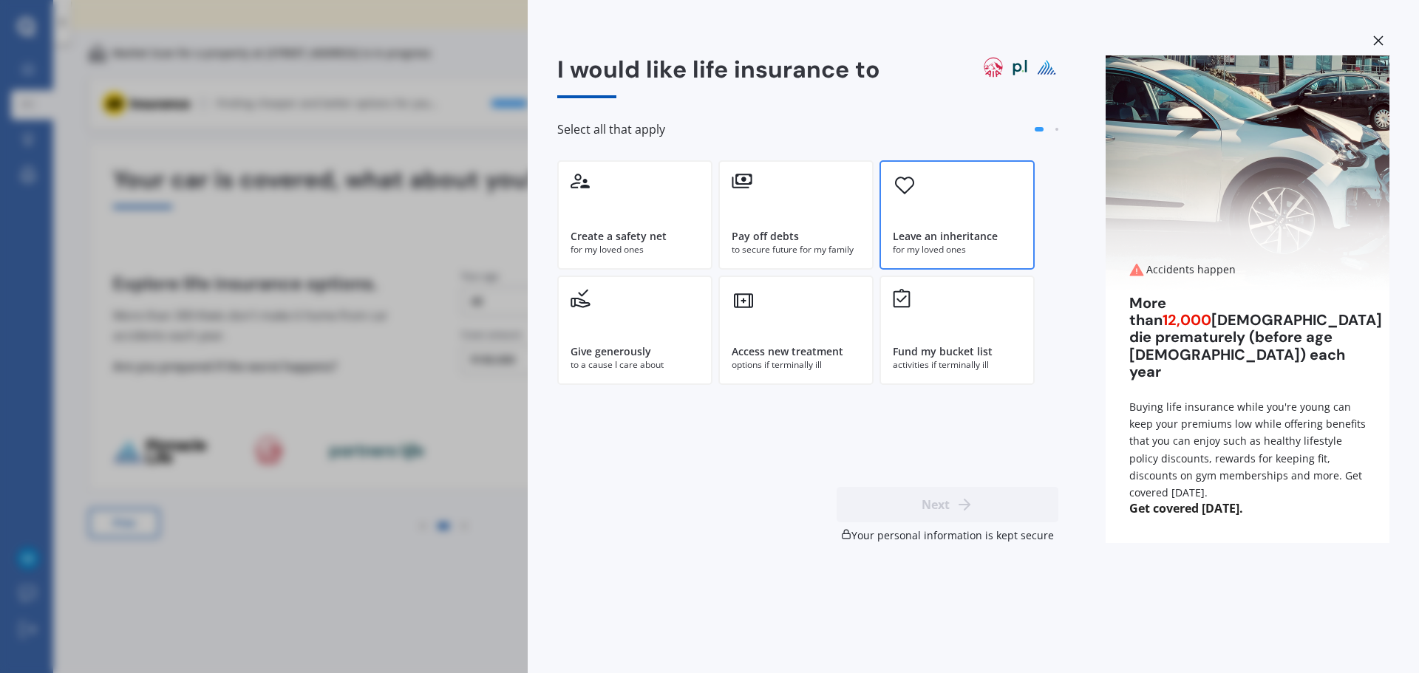
click at [921, 223] on div "Leave an inheritance for my loved ones" at bounding box center [956, 214] width 155 height 109
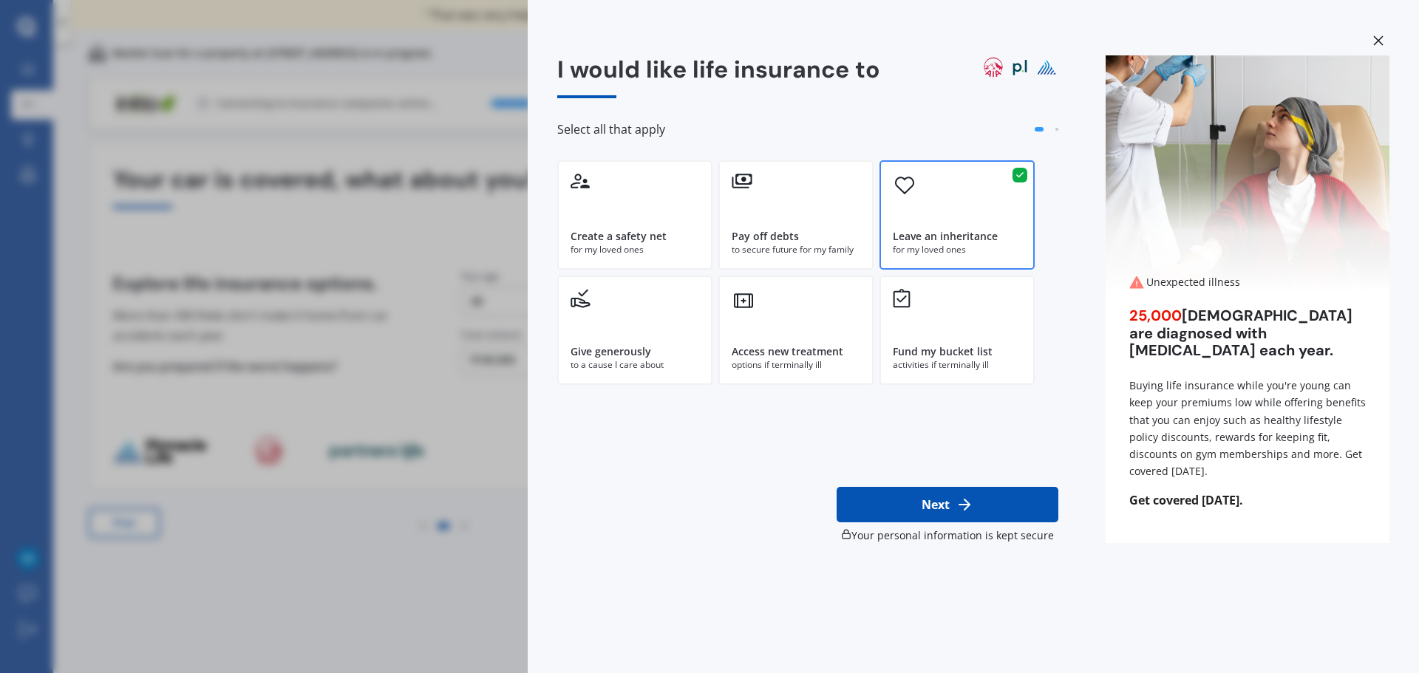
click at [925, 222] on div "Leave an inheritance for my loved ones" at bounding box center [956, 214] width 155 height 109
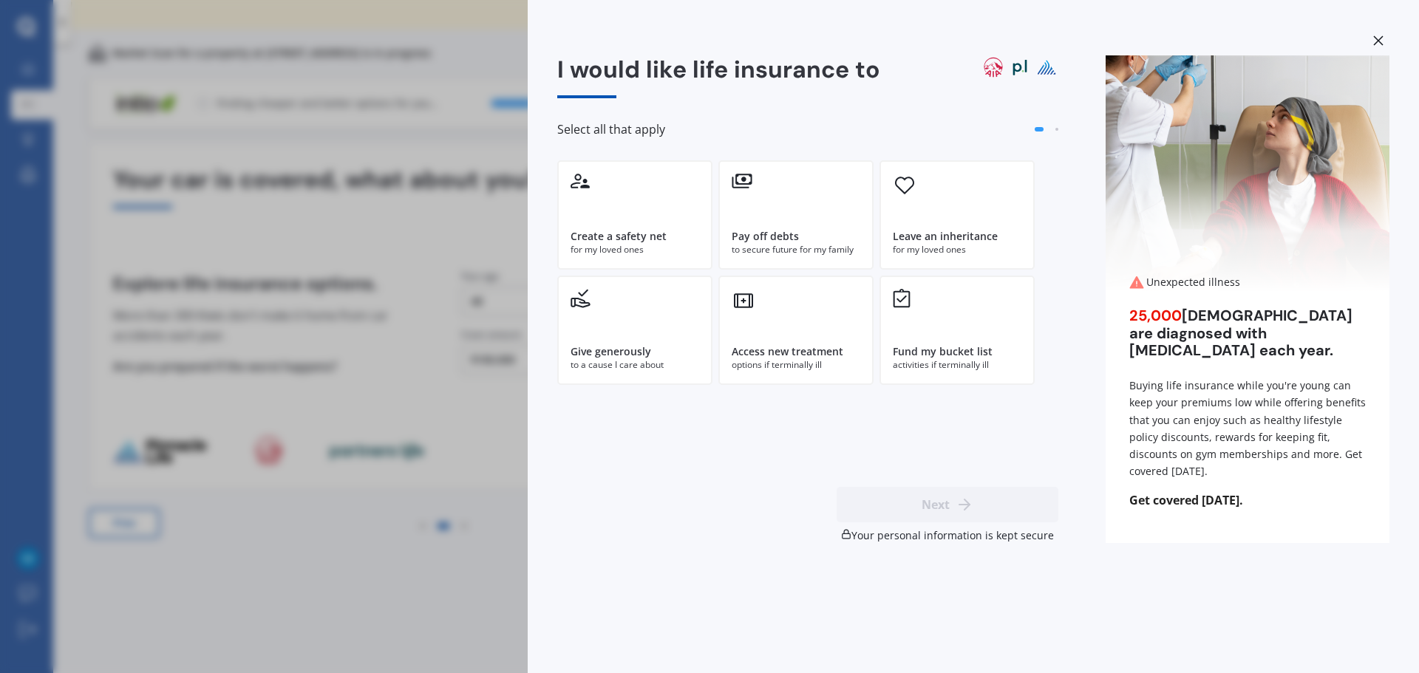
click at [1379, 41] on icon at bounding box center [1378, 40] width 10 height 10
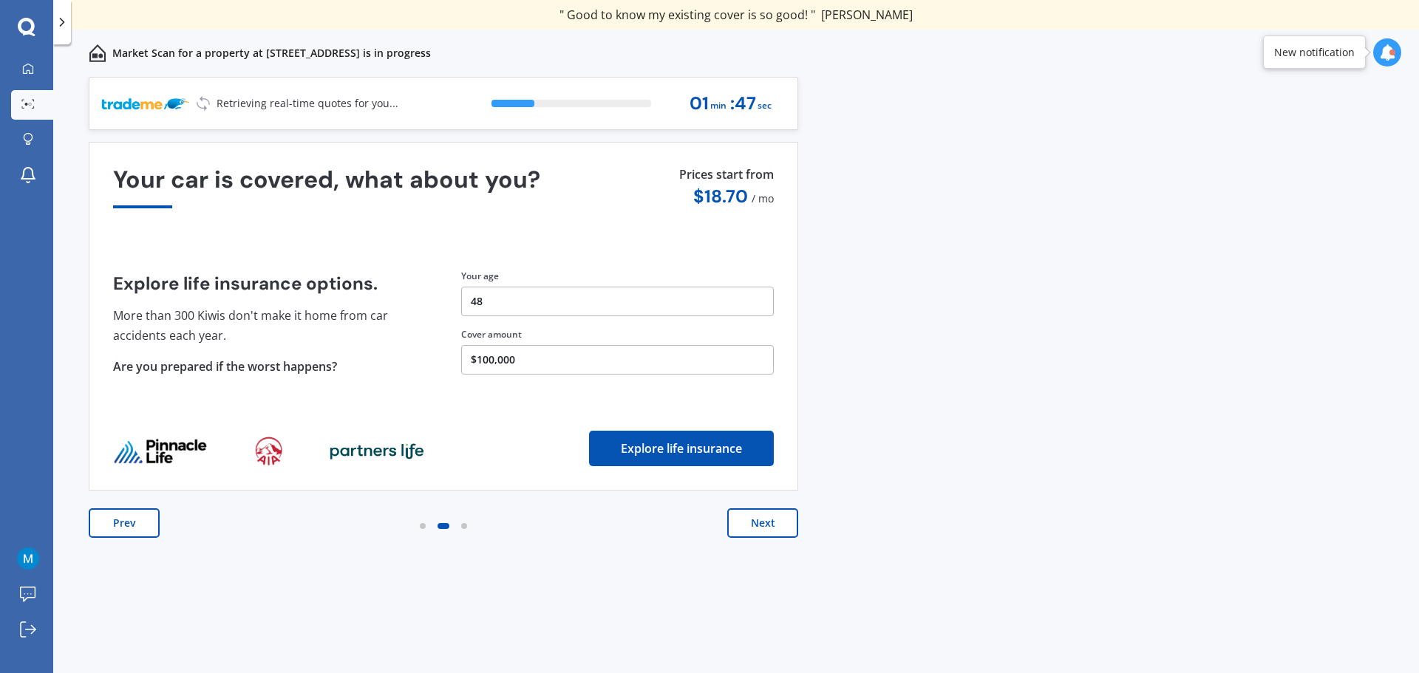
click at [780, 525] on button "Next" at bounding box center [762, 523] width 71 height 30
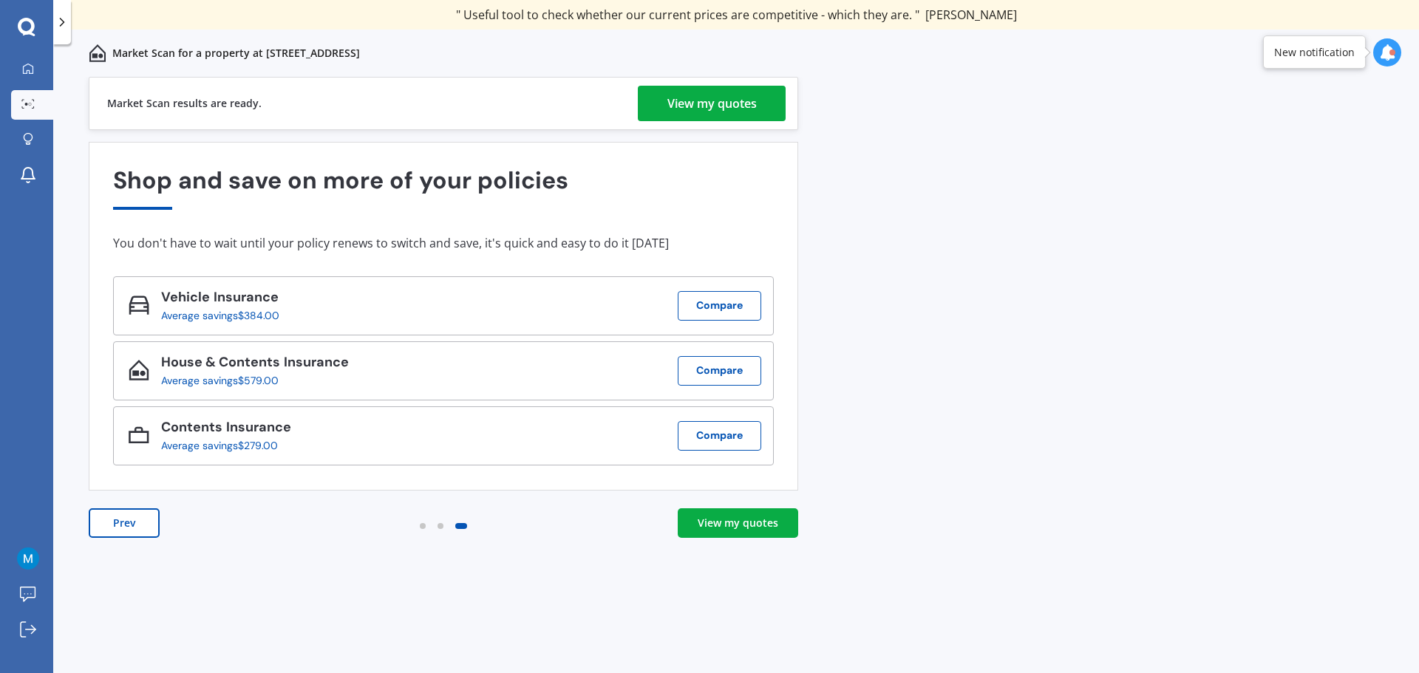
click at [729, 107] on div "View my quotes" at bounding box center [711, 103] width 89 height 35
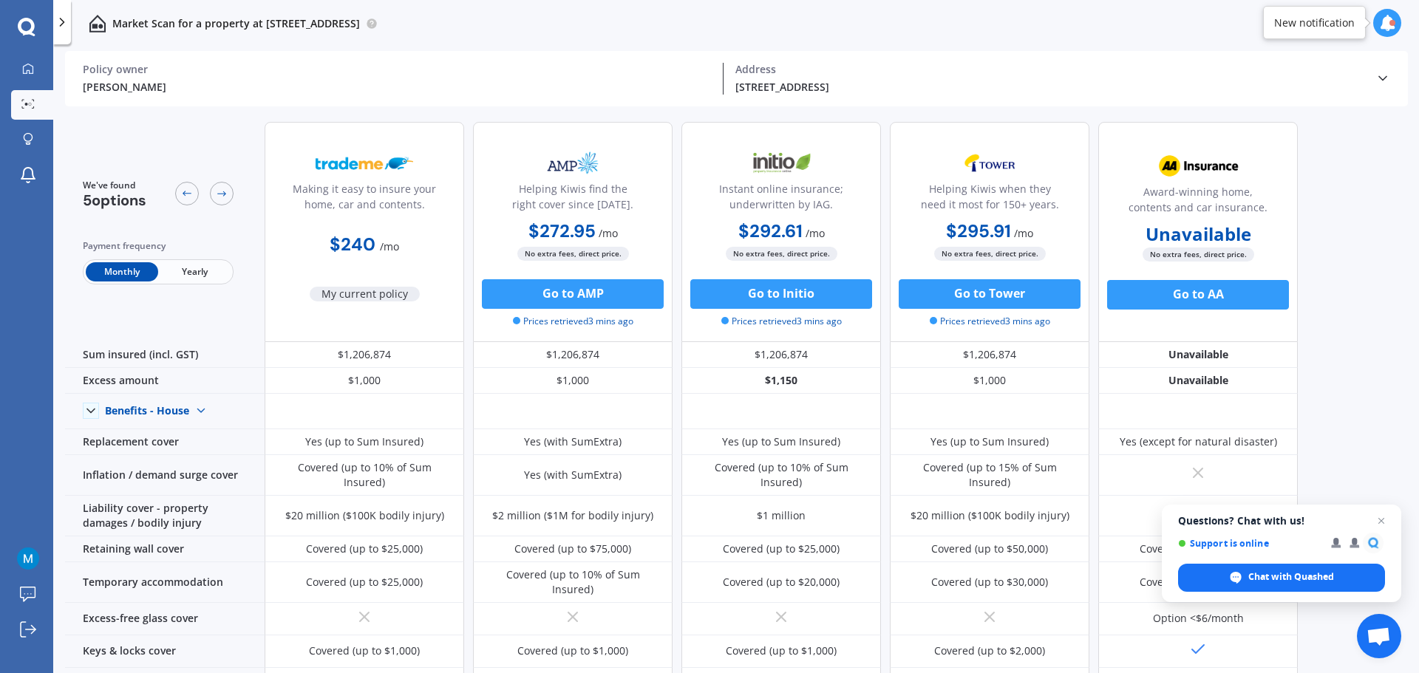
click at [1382, 75] on icon at bounding box center [1382, 78] width 15 height 15
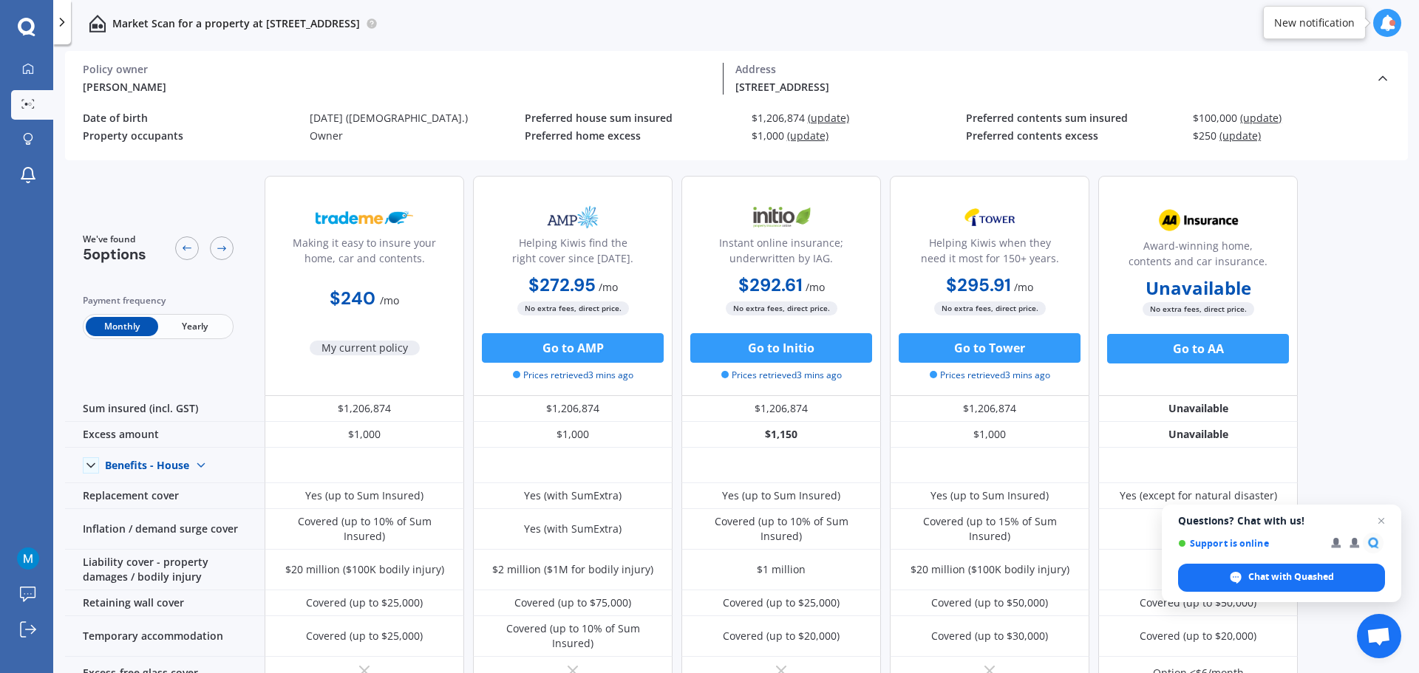
click at [1236, 135] on span "(update)" at bounding box center [1239, 136] width 41 height 14
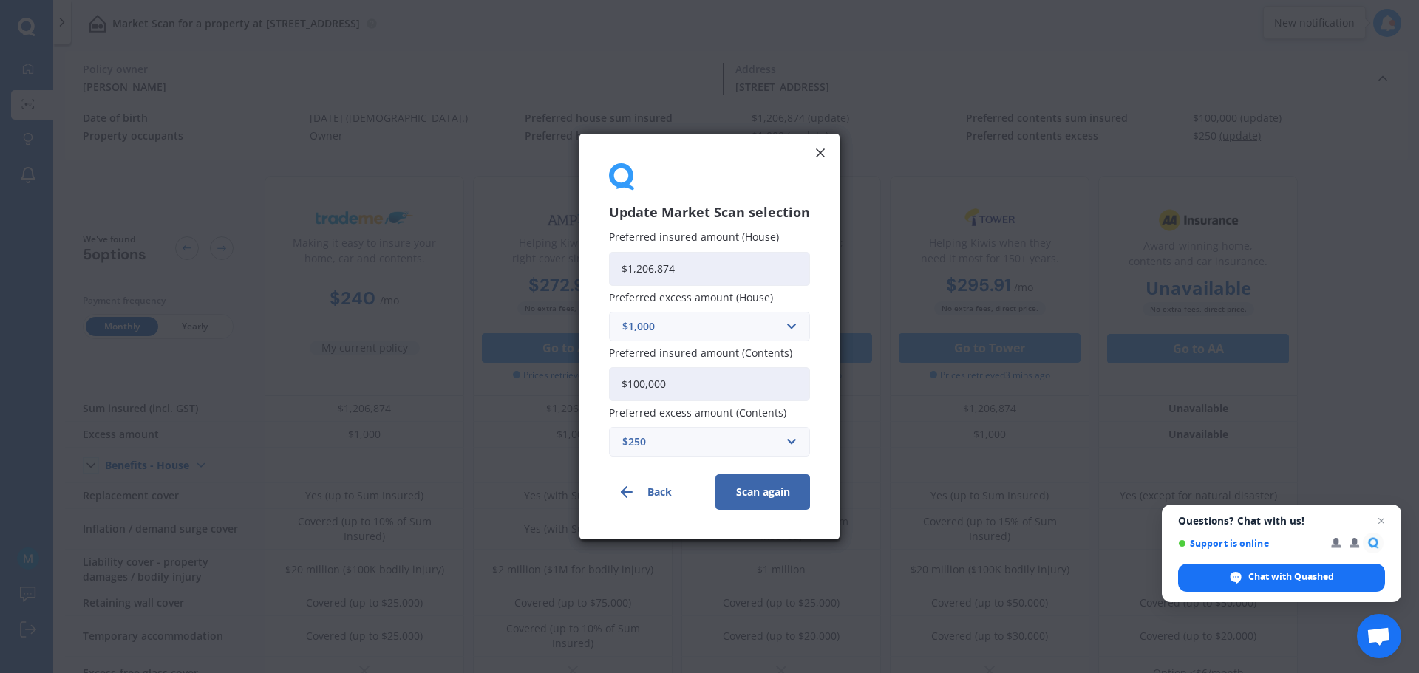
click at [777, 441] on div "$250" at bounding box center [700, 442] width 157 height 16
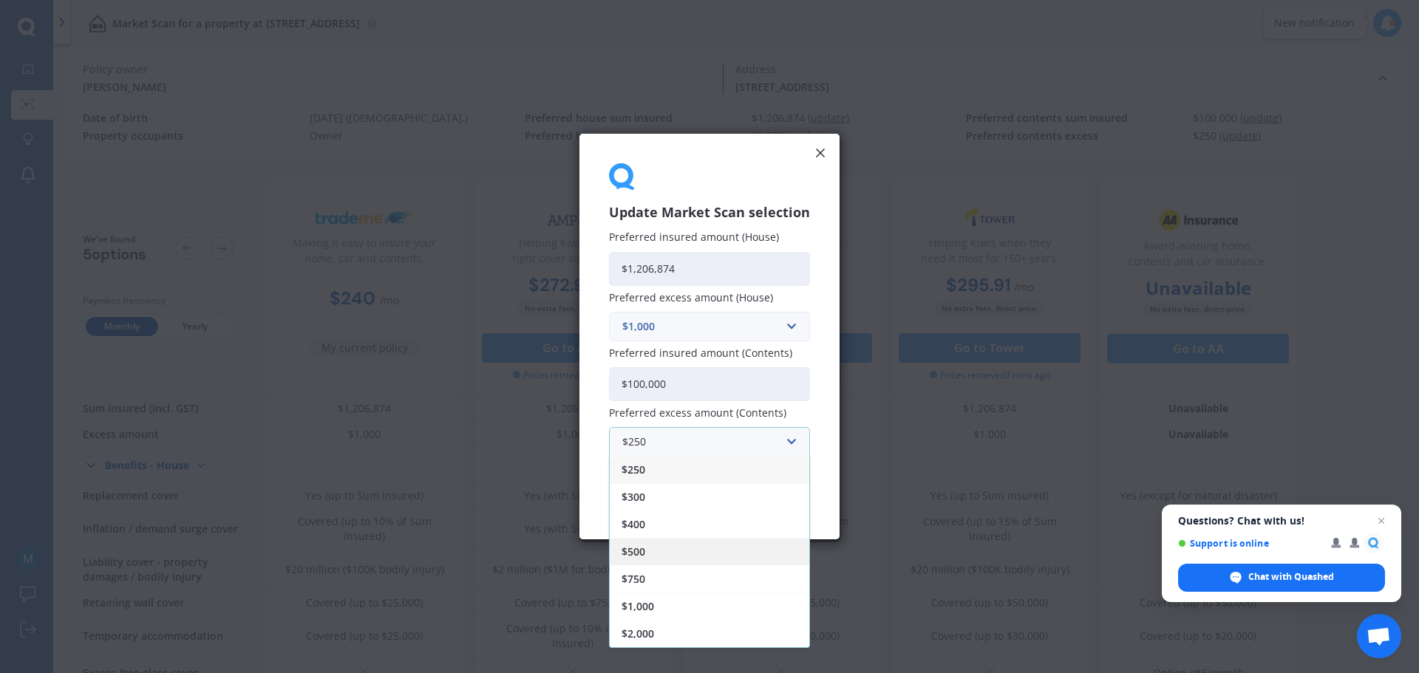
click at [667, 547] on div "$500" at bounding box center [710, 551] width 200 height 27
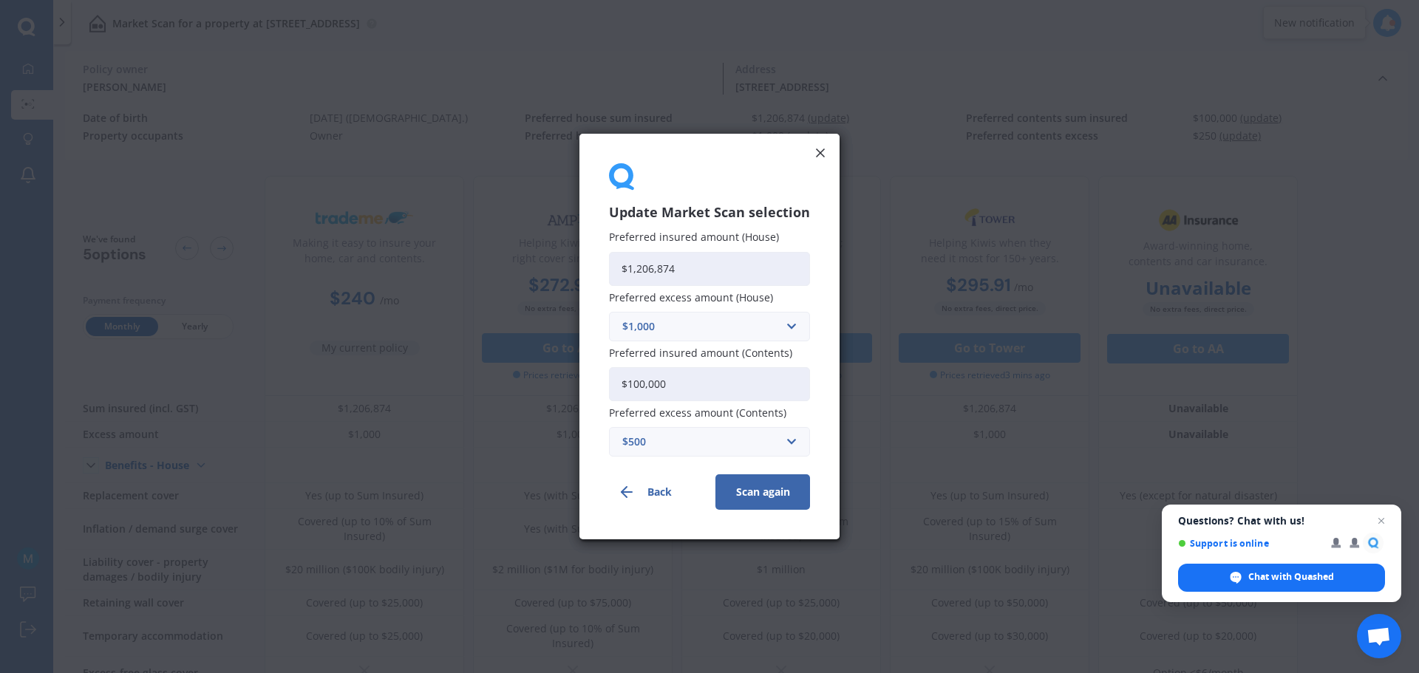
click at [752, 482] on button "Scan again" at bounding box center [762, 491] width 95 height 35
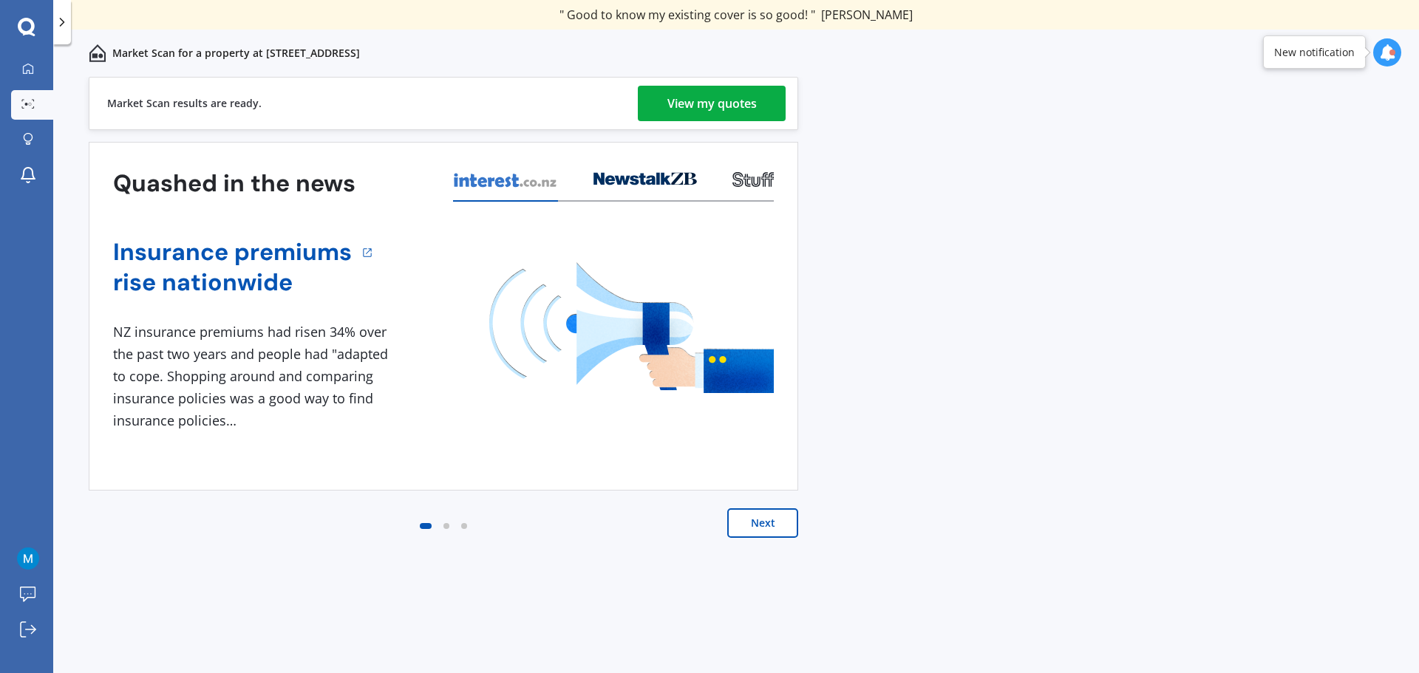
click at [705, 98] on div "View my quotes" at bounding box center [711, 103] width 89 height 35
